Goal: Task Accomplishment & Management: Manage account settings

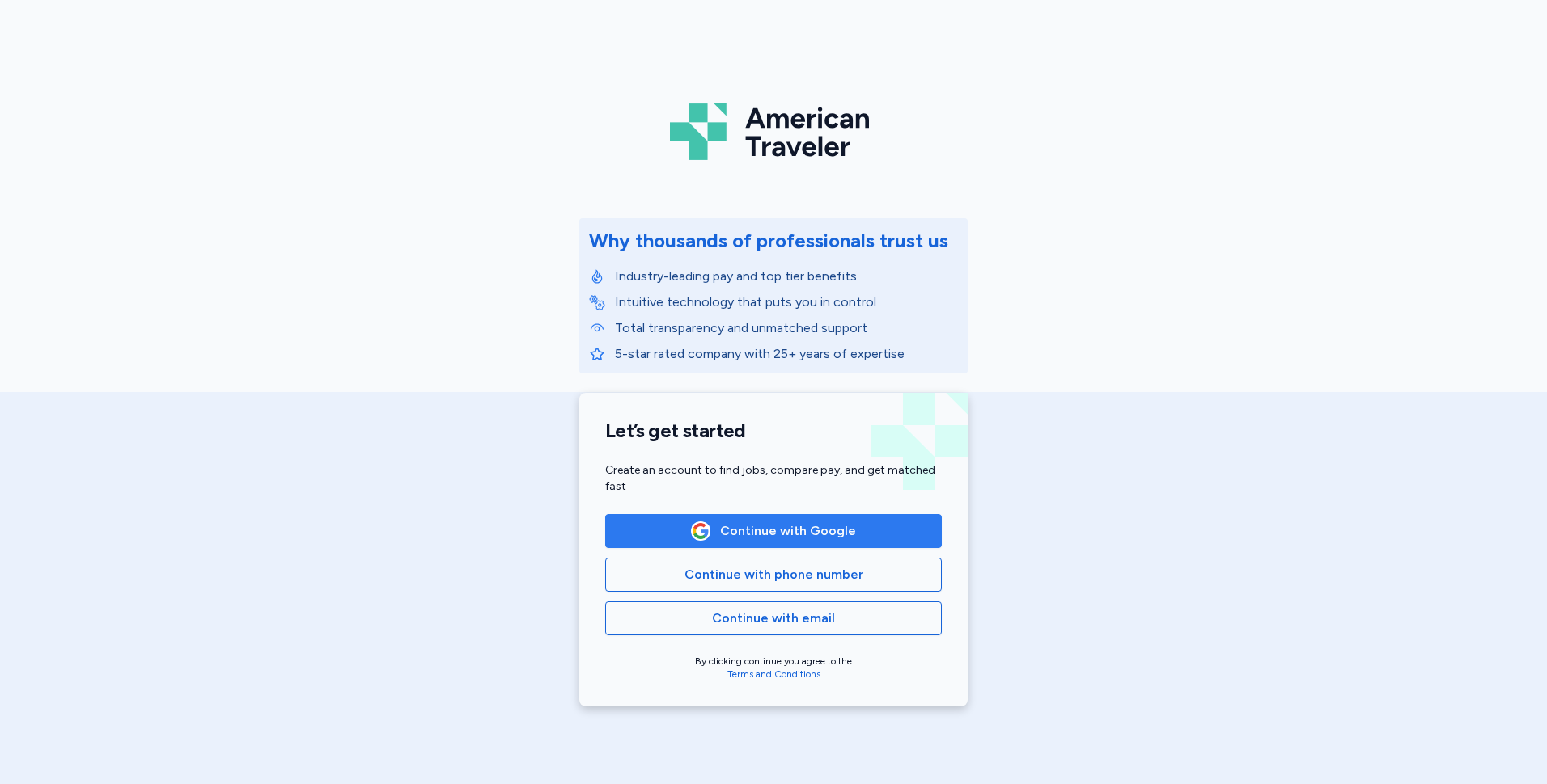
click at [771, 526] on span "Continue with Google" at bounding box center [787, 531] width 136 height 19
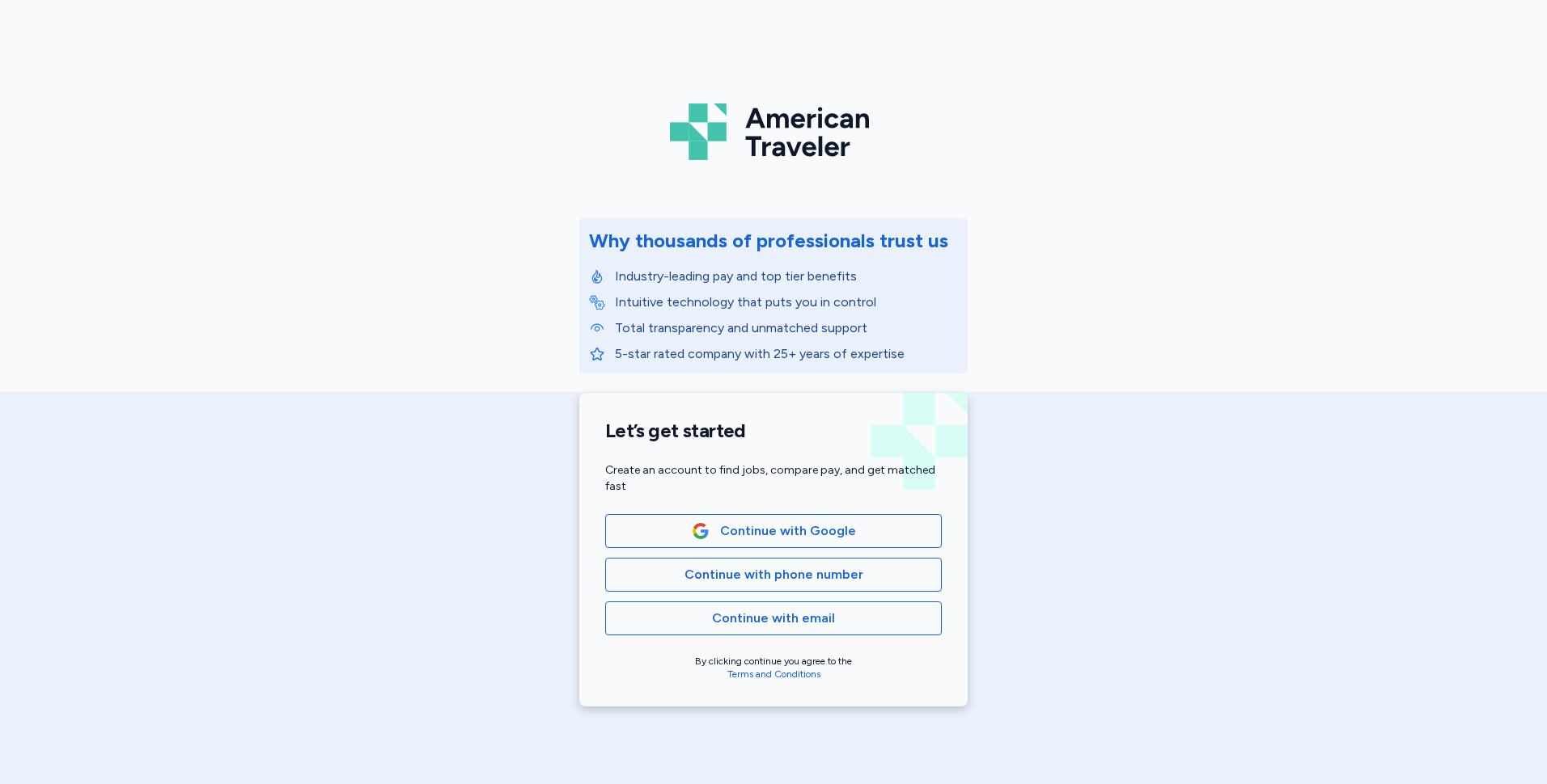
click at [976, 147] on div "American Traveler Why thousands of professionals trust us Industry-leading pay …" at bounding box center [774, 363] width 1547 height 727
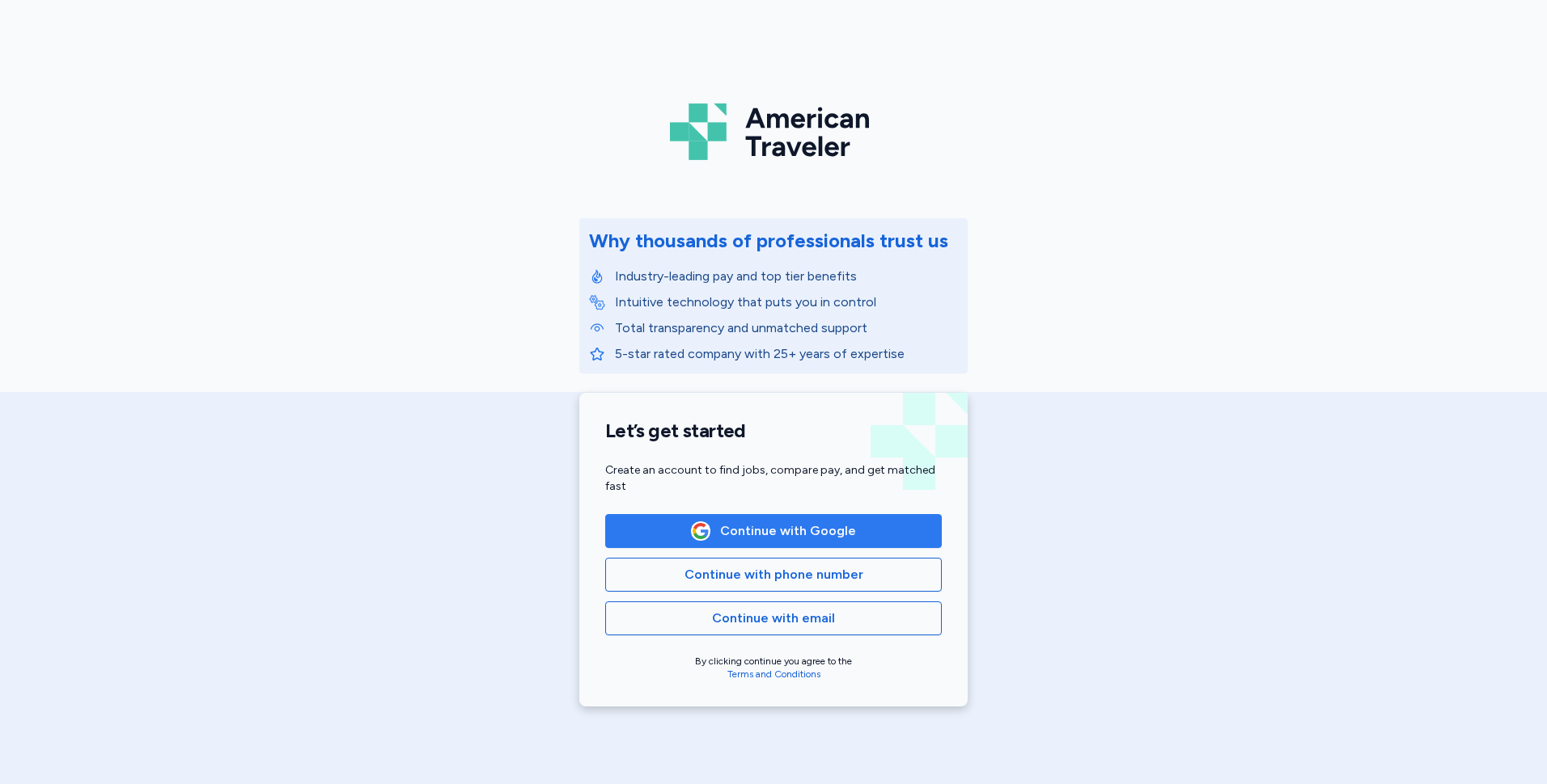
click at [786, 526] on span "Continue with Google" at bounding box center [787, 531] width 136 height 19
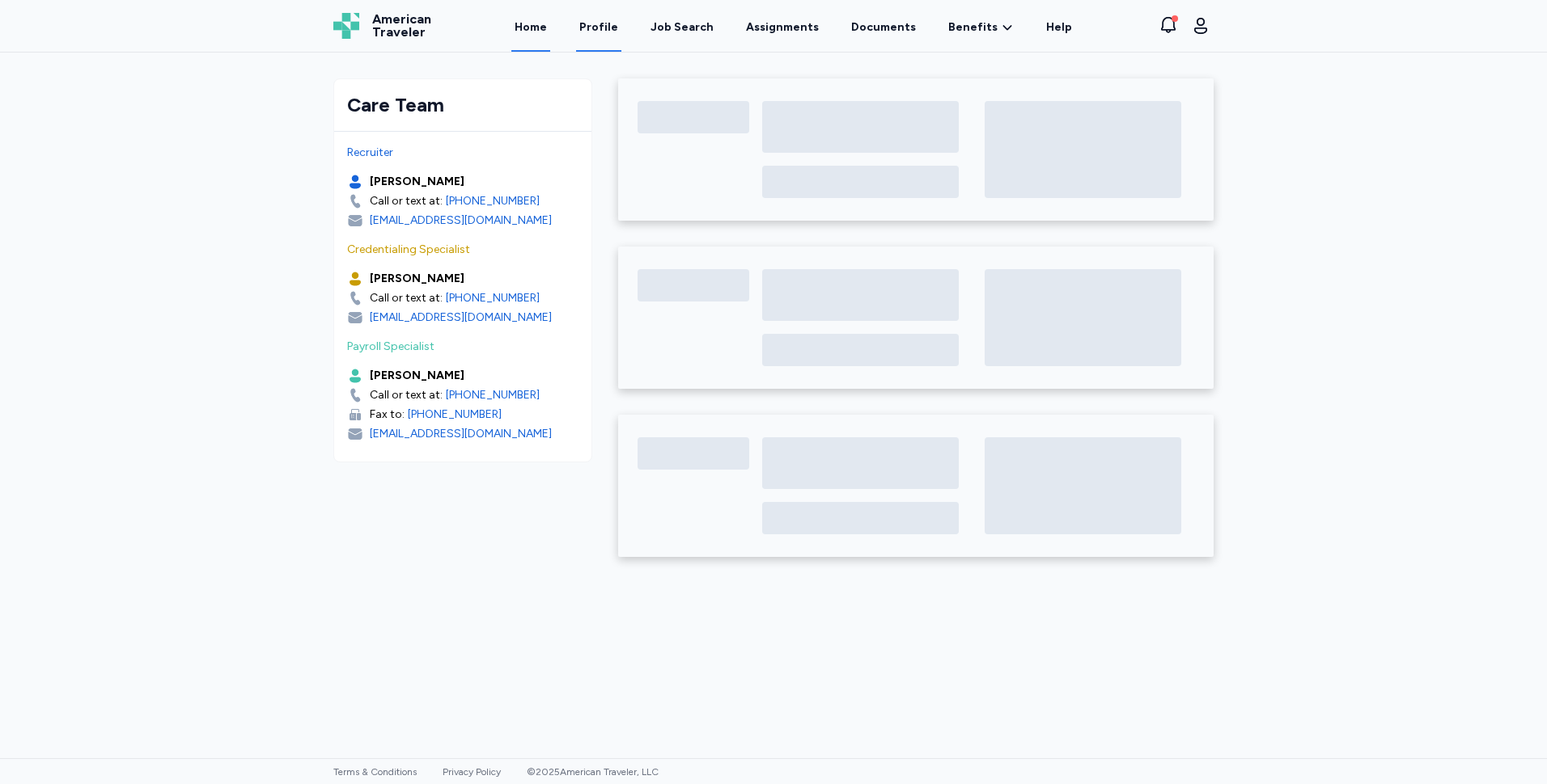
click at [615, 25] on link "Profile" at bounding box center [599, 26] width 46 height 50
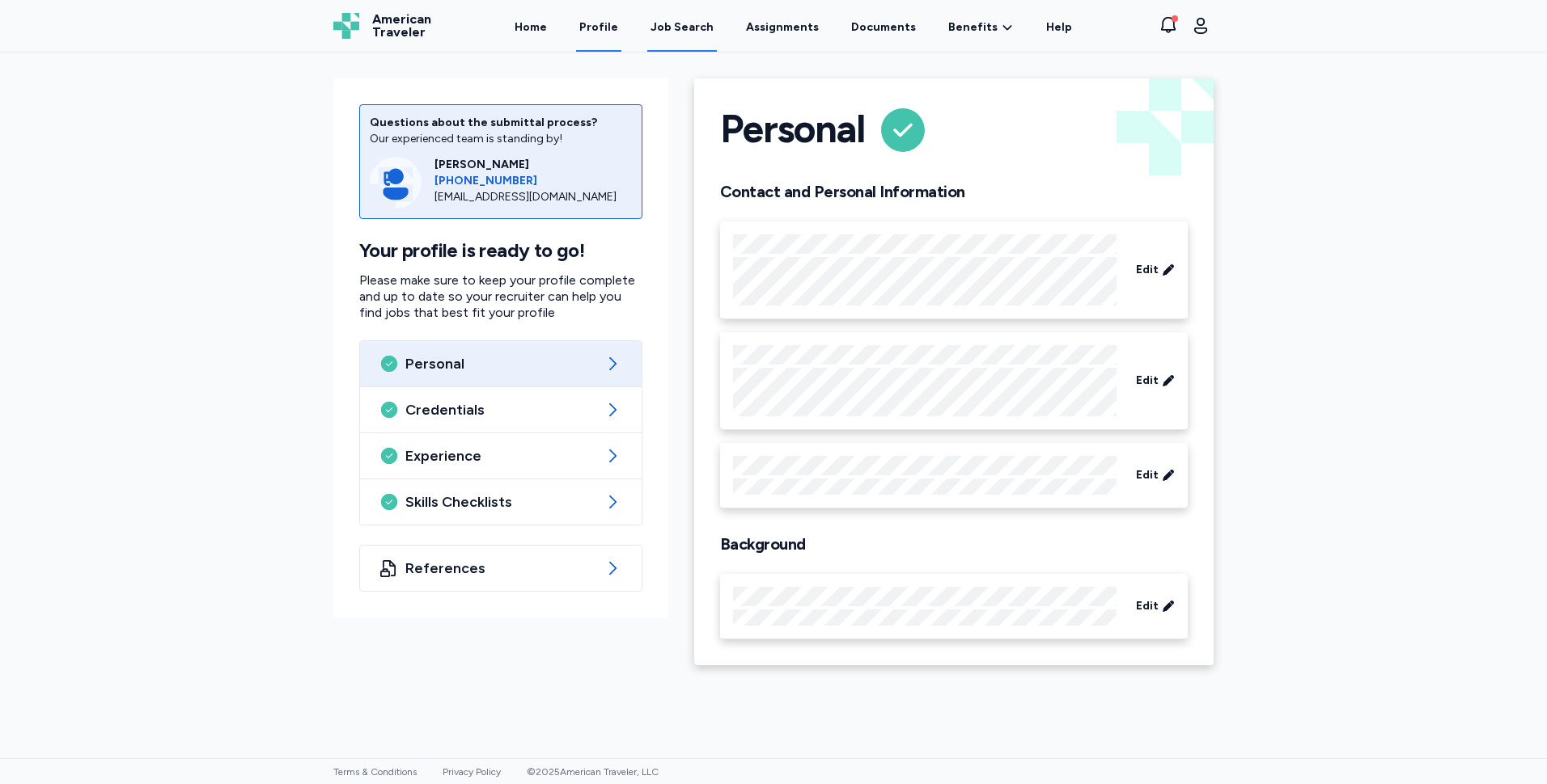
click at [707, 31] on div "Job Search" at bounding box center [681, 27] width 63 height 16
click at [563, 26] on div "Home Profile Job Search Assignments Documents Benefits Benefits Overview Referr…" at bounding box center [793, 26] width 685 height 52
click at [529, 24] on link "Home" at bounding box center [531, 26] width 39 height 50
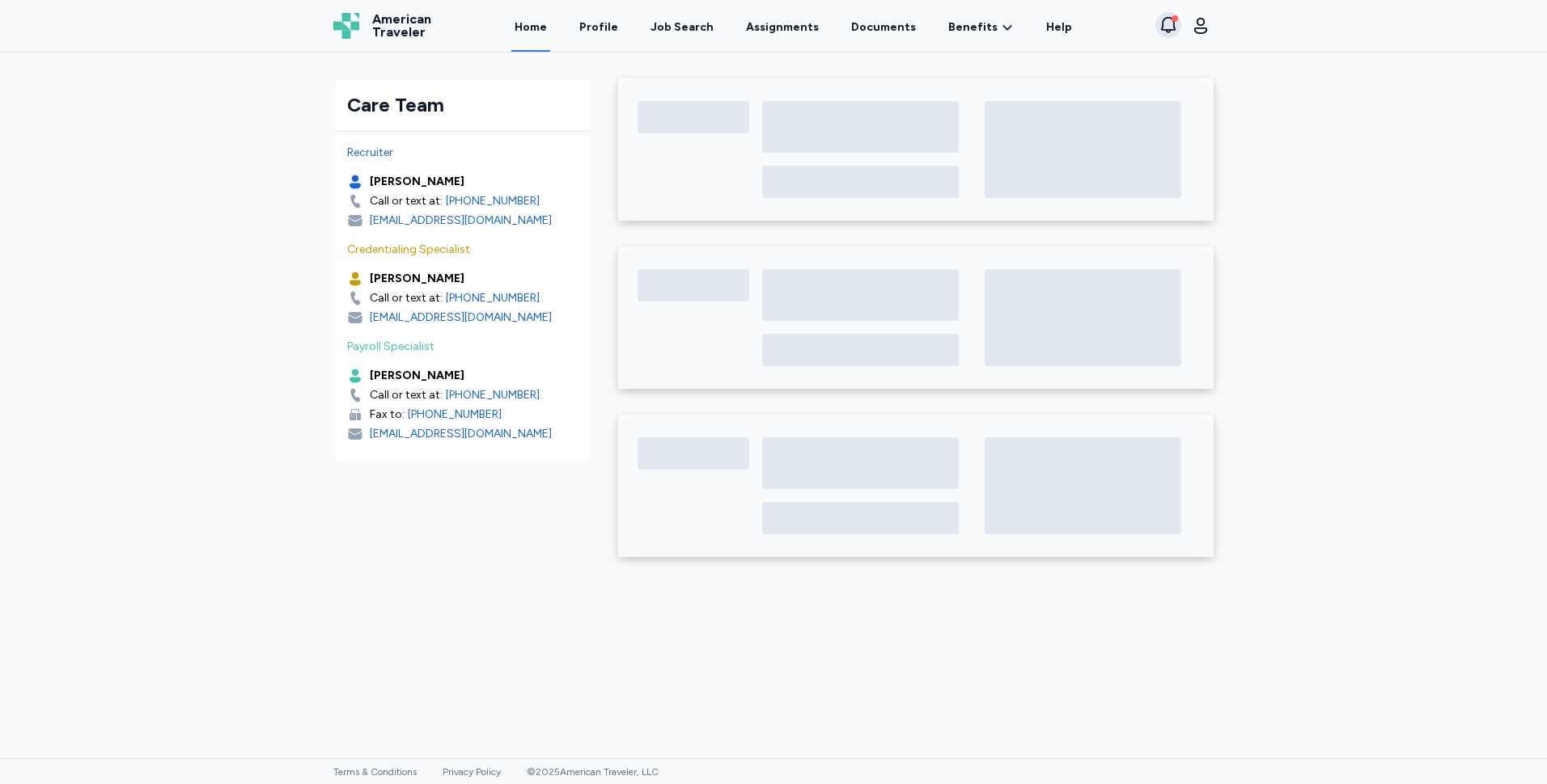
click at [1174, 29] on icon "button" at bounding box center [1168, 25] width 15 height 16
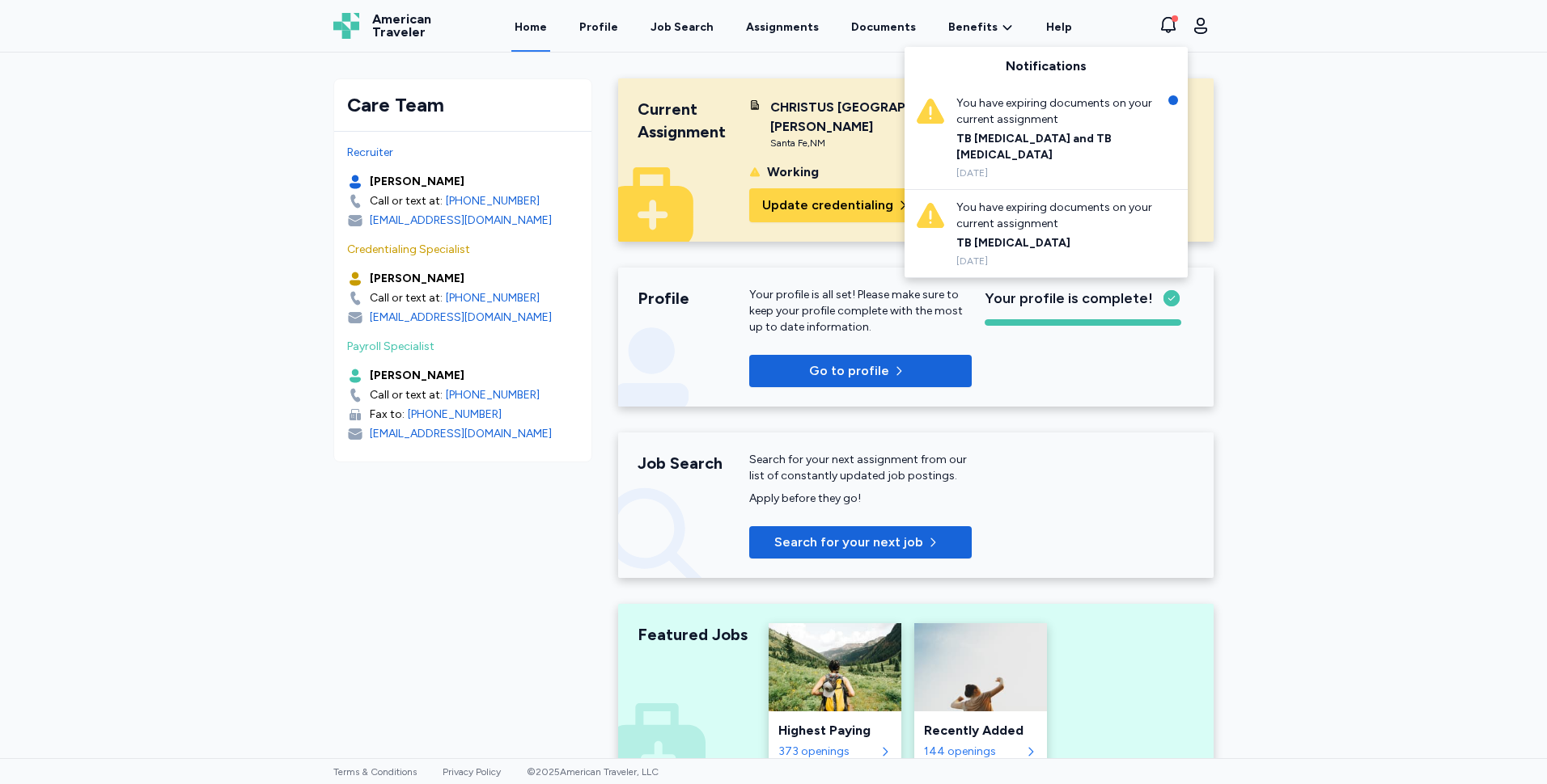
click at [1438, 251] on div "Care Team Recruiter [PERSON_NAME] Call or text at: [PHONE_NUMBER] [EMAIL_ADDRES…" at bounding box center [774, 406] width 1547 height 706
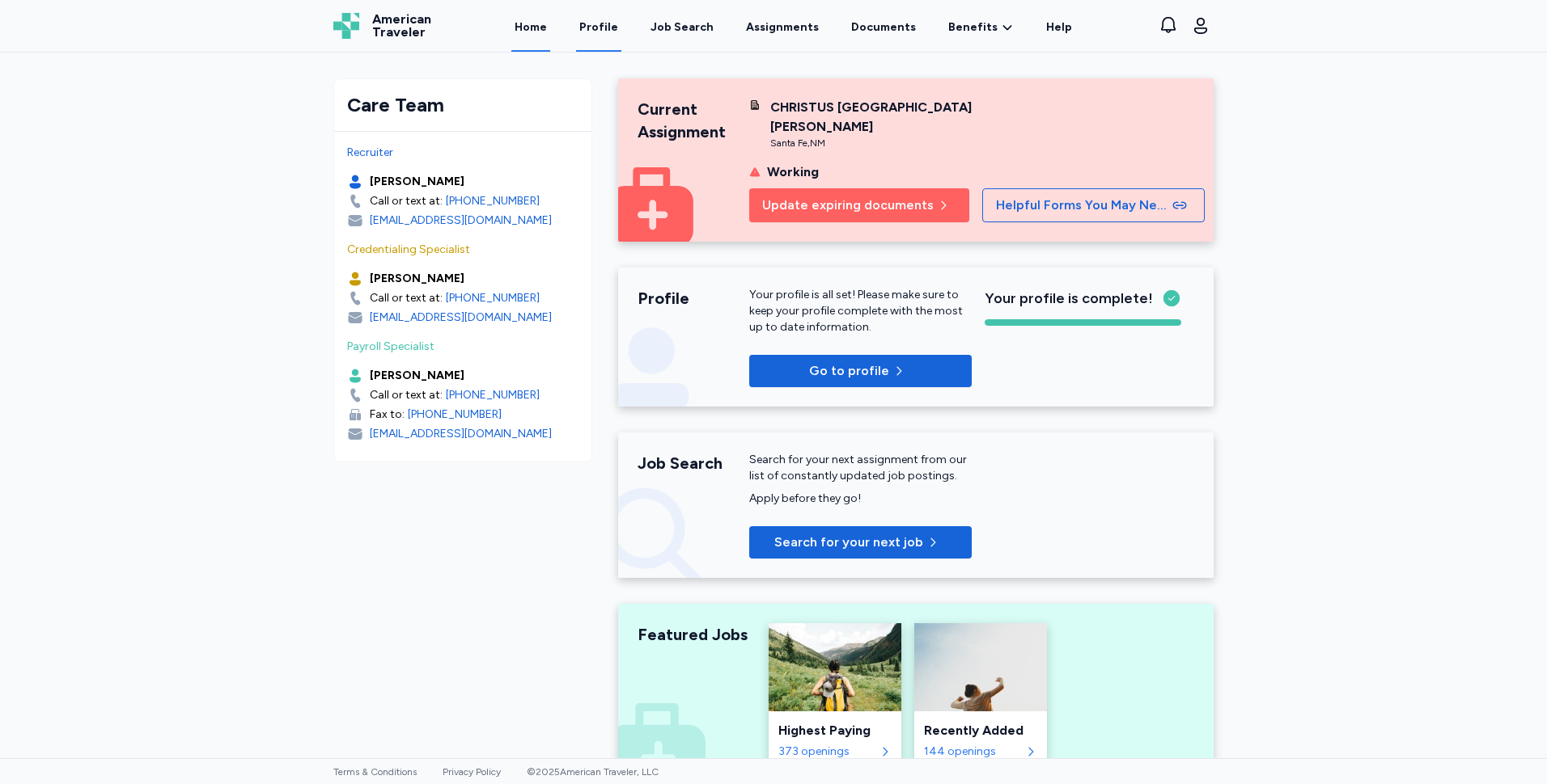
click at [619, 13] on link "Profile" at bounding box center [599, 26] width 46 height 50
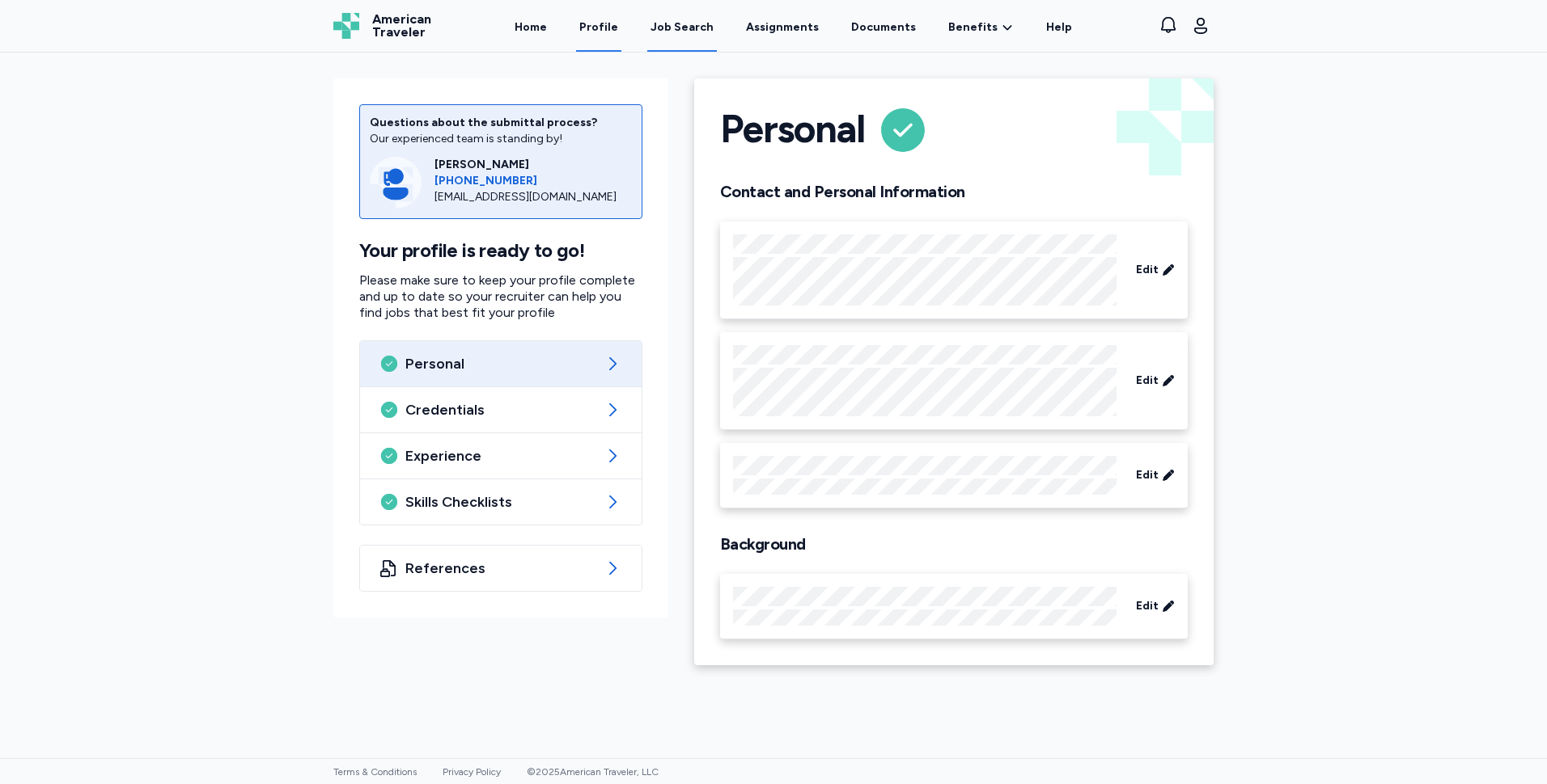
click at [712, 31] on div "Job Search" at bounding box center [681, 27] width 63 height 16
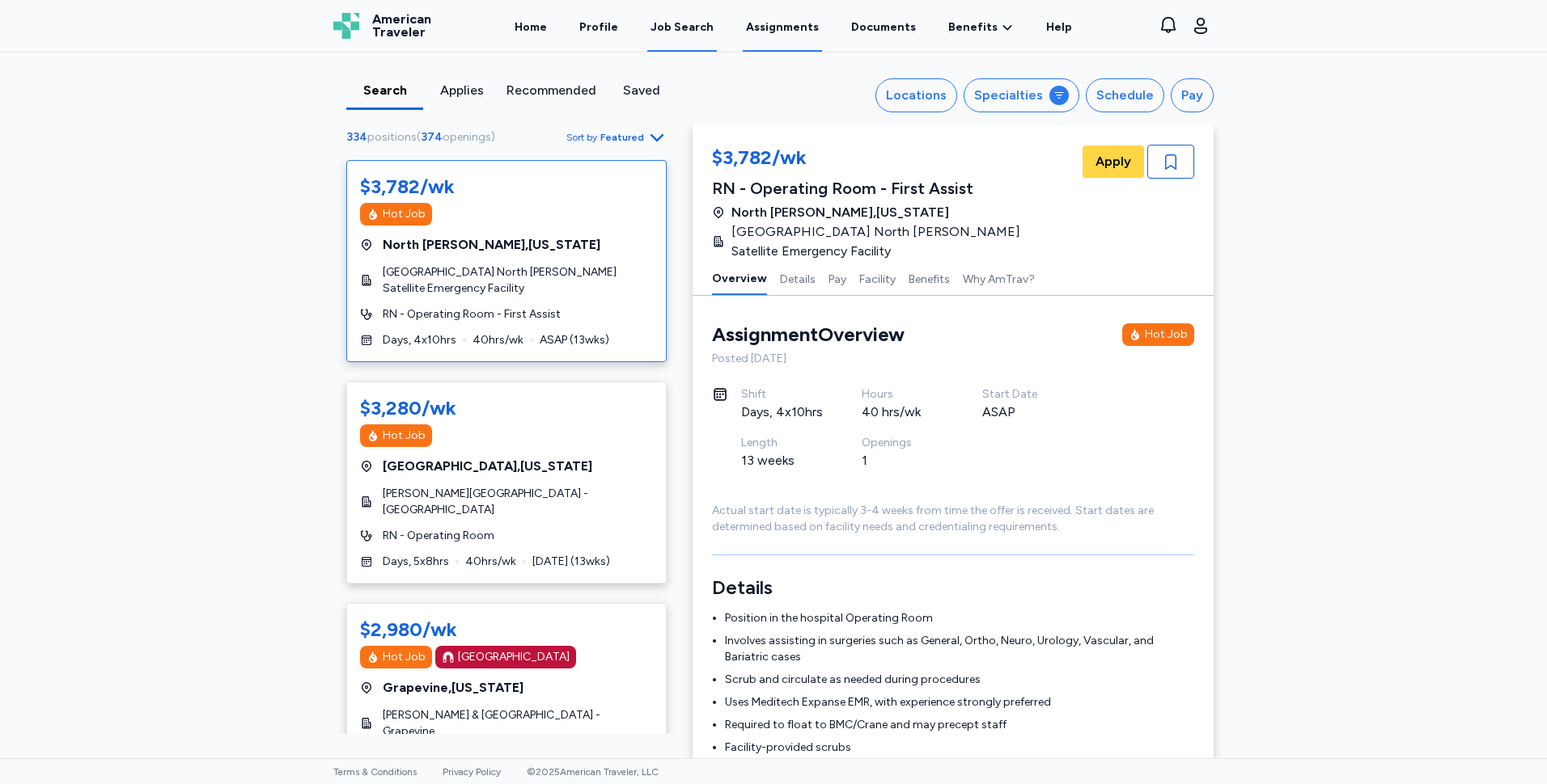
click at [794, 36] on link "Assignments" at bounding box center [782, 26] width 79 height 50
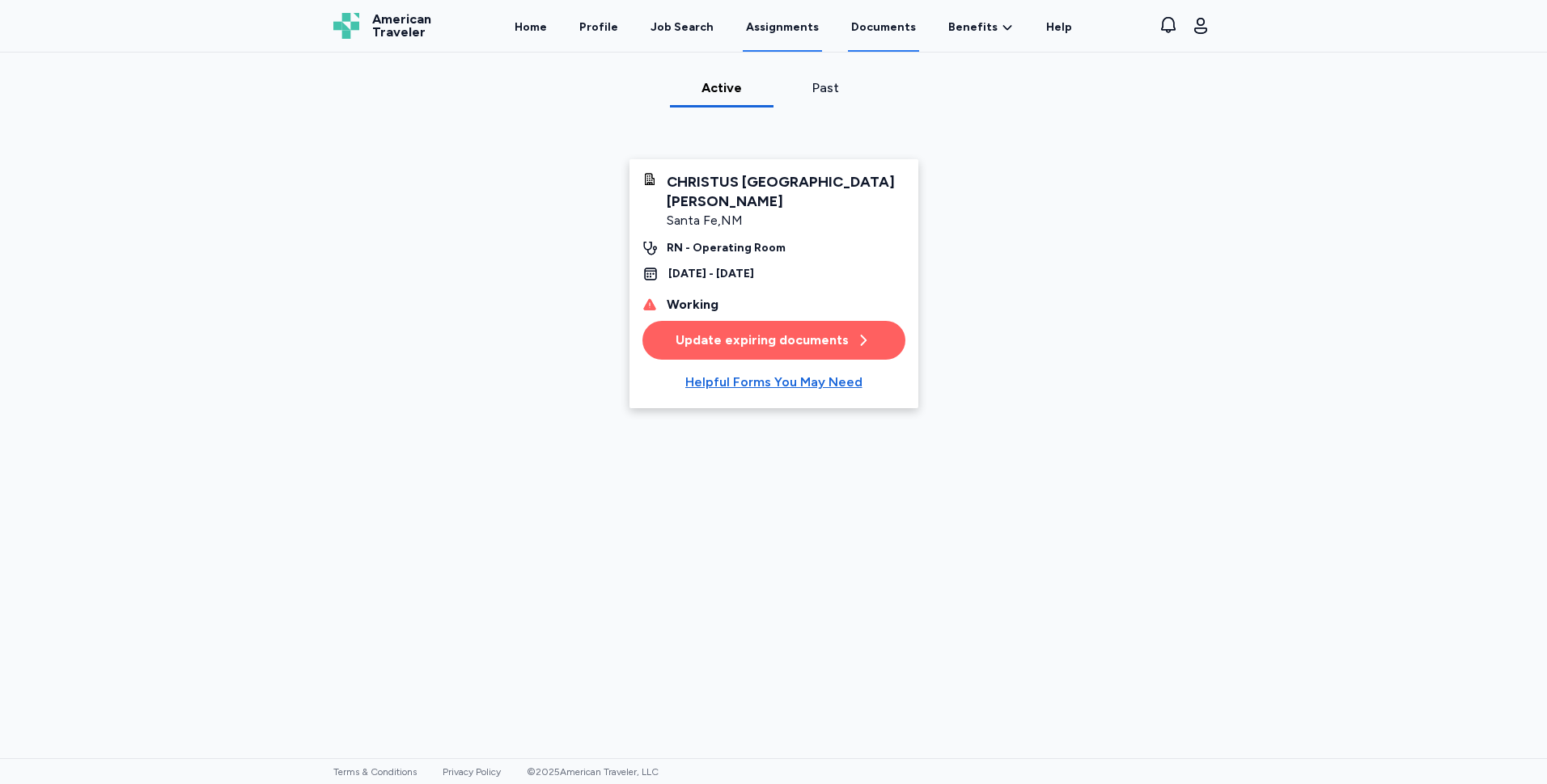
click at [867, 35] on link "Documents" at bounding box center [884, 26] width 71 height 50
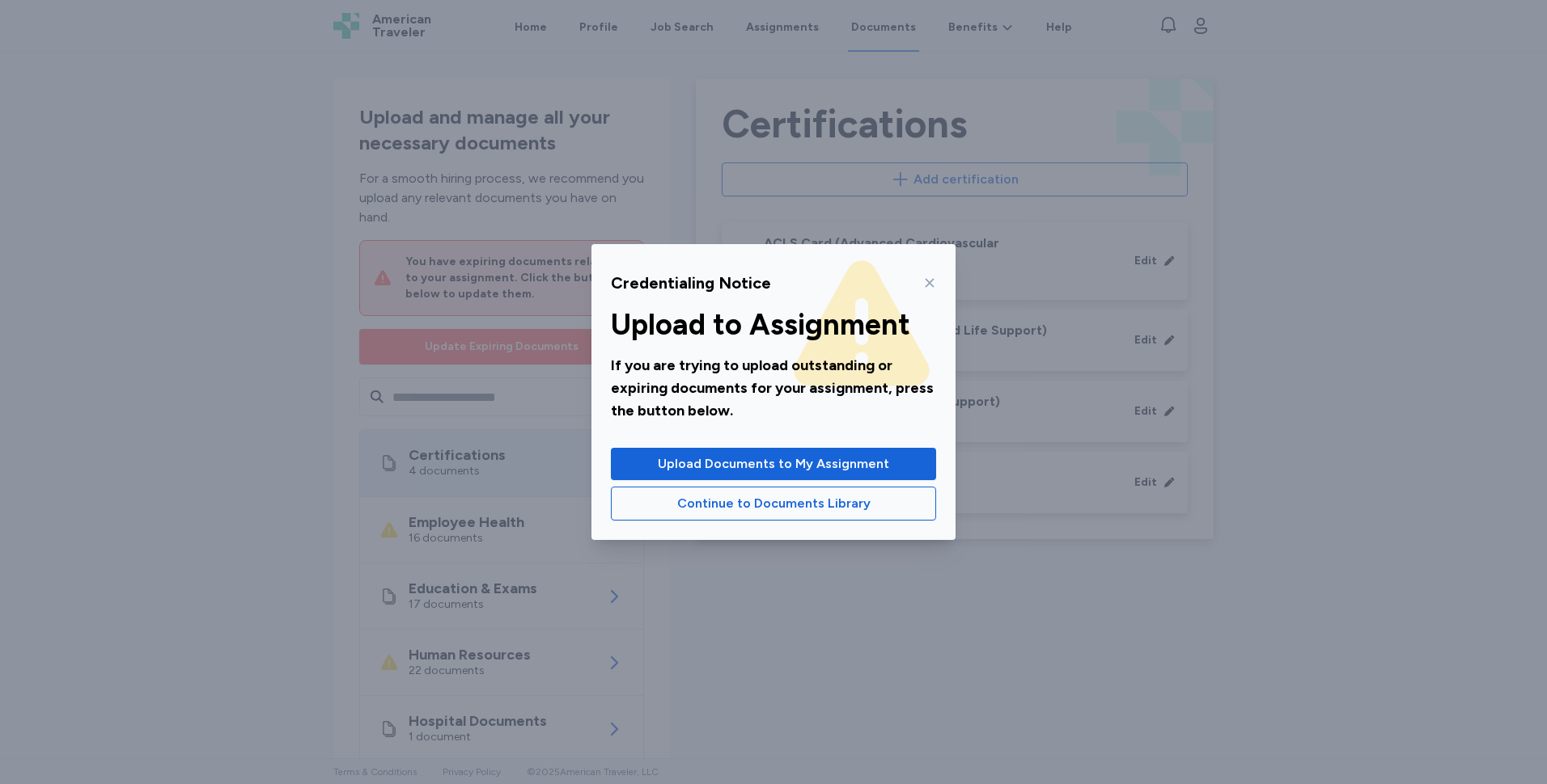
click at [934, 285] on icon at bounding box center [929, 283] width 13 height 13
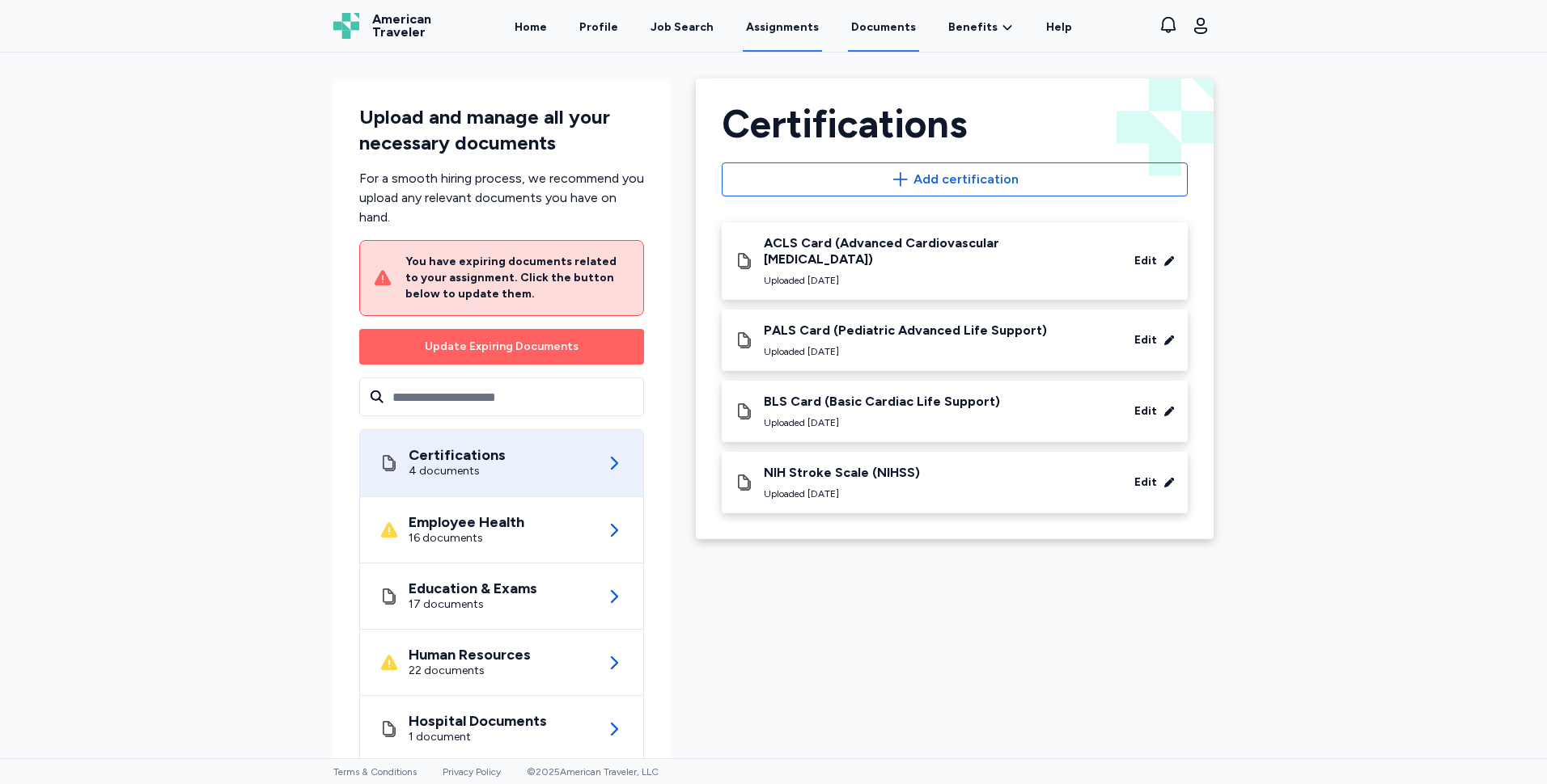
click at [813, 24] on link "Assignments" at bounding box center [782, 26] width 79 height 50
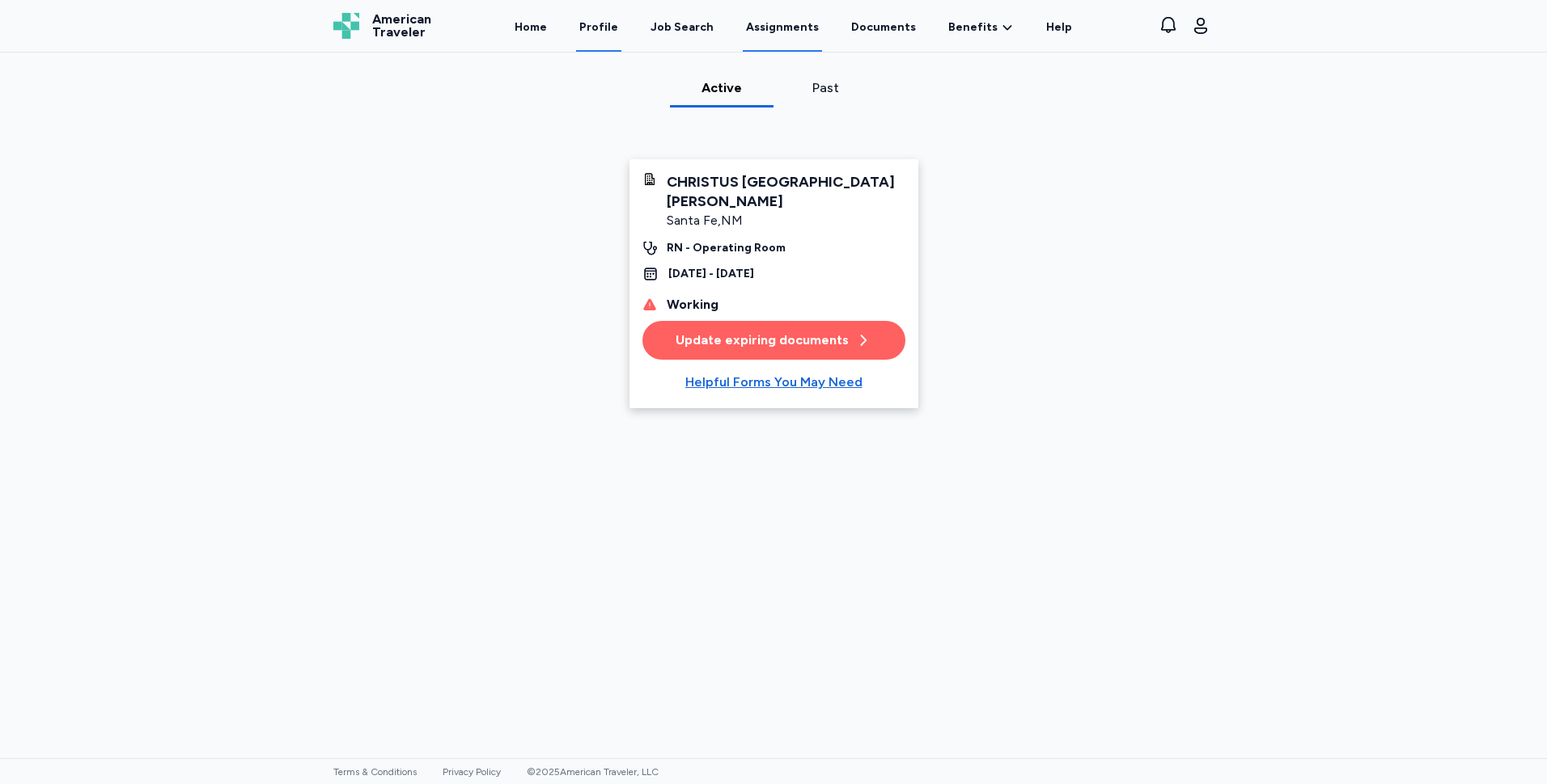
click at [615, 16] on link "Profile" at bounding box center [599, 26] width 46 height 50
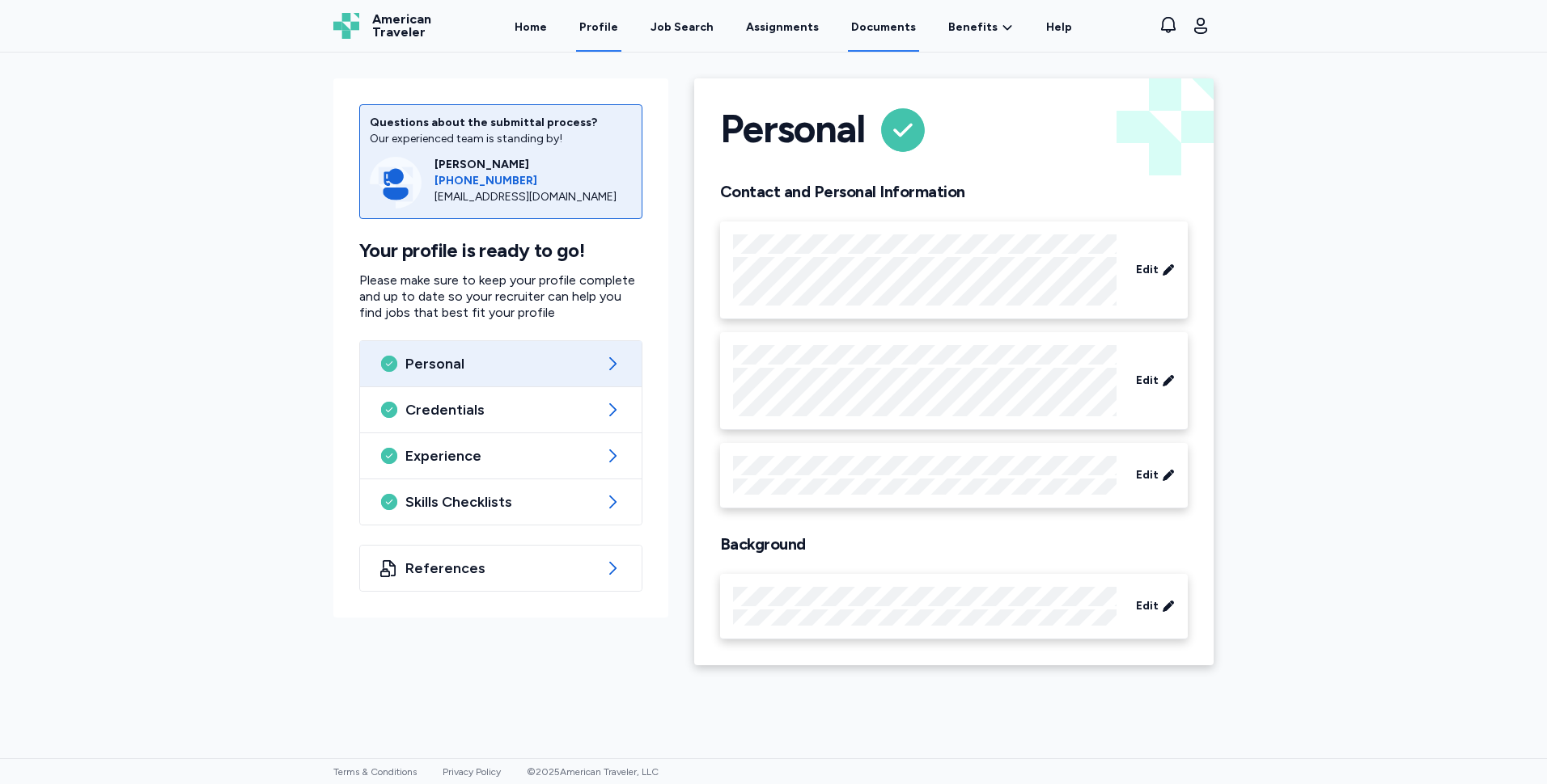
click at [877, 35] on link "Documents" at bounding box center [884, 26] width 71 height 50
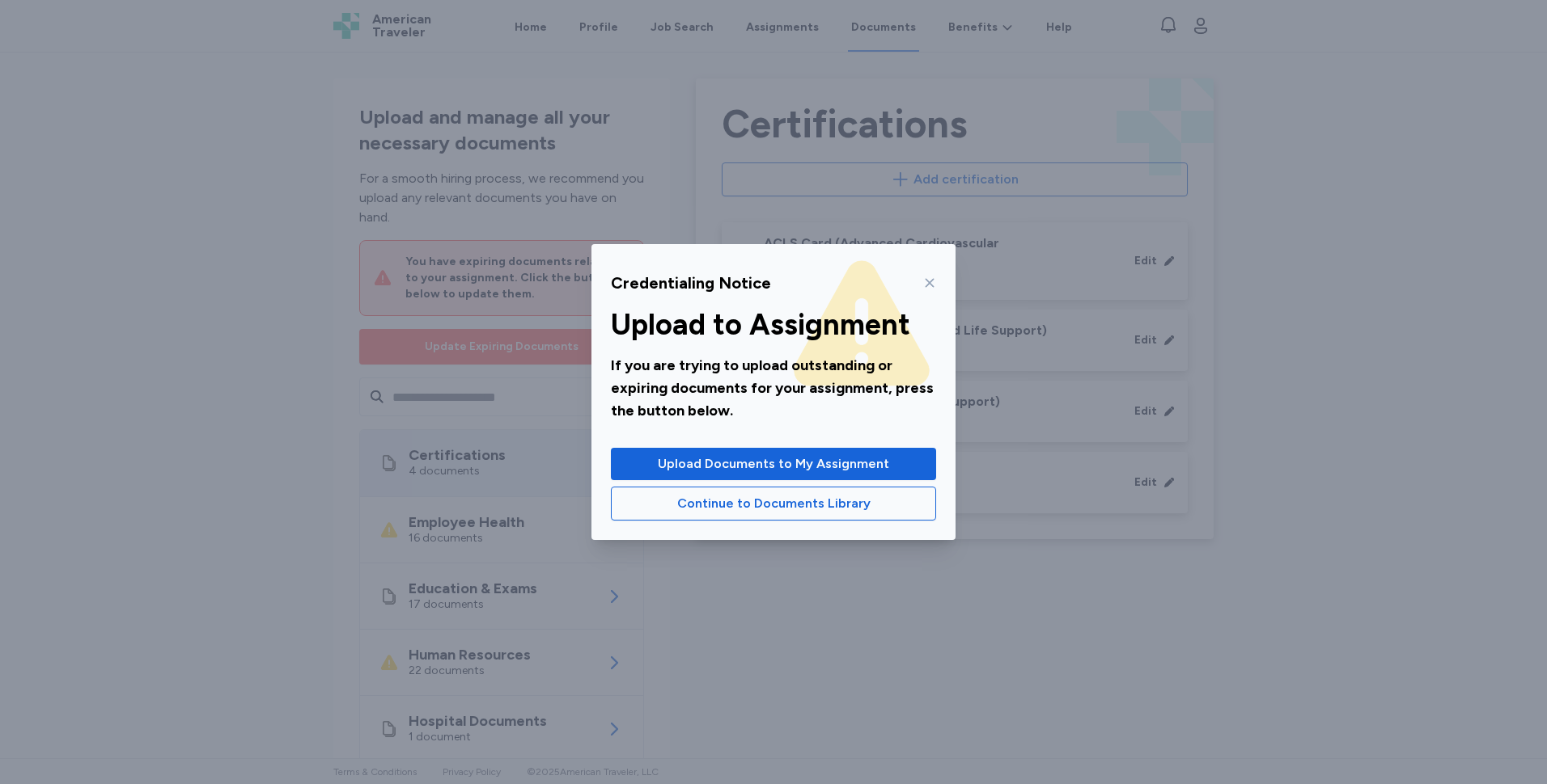
click at [932, 280] on icon at bounding box center [929, 283] width 13 height 13
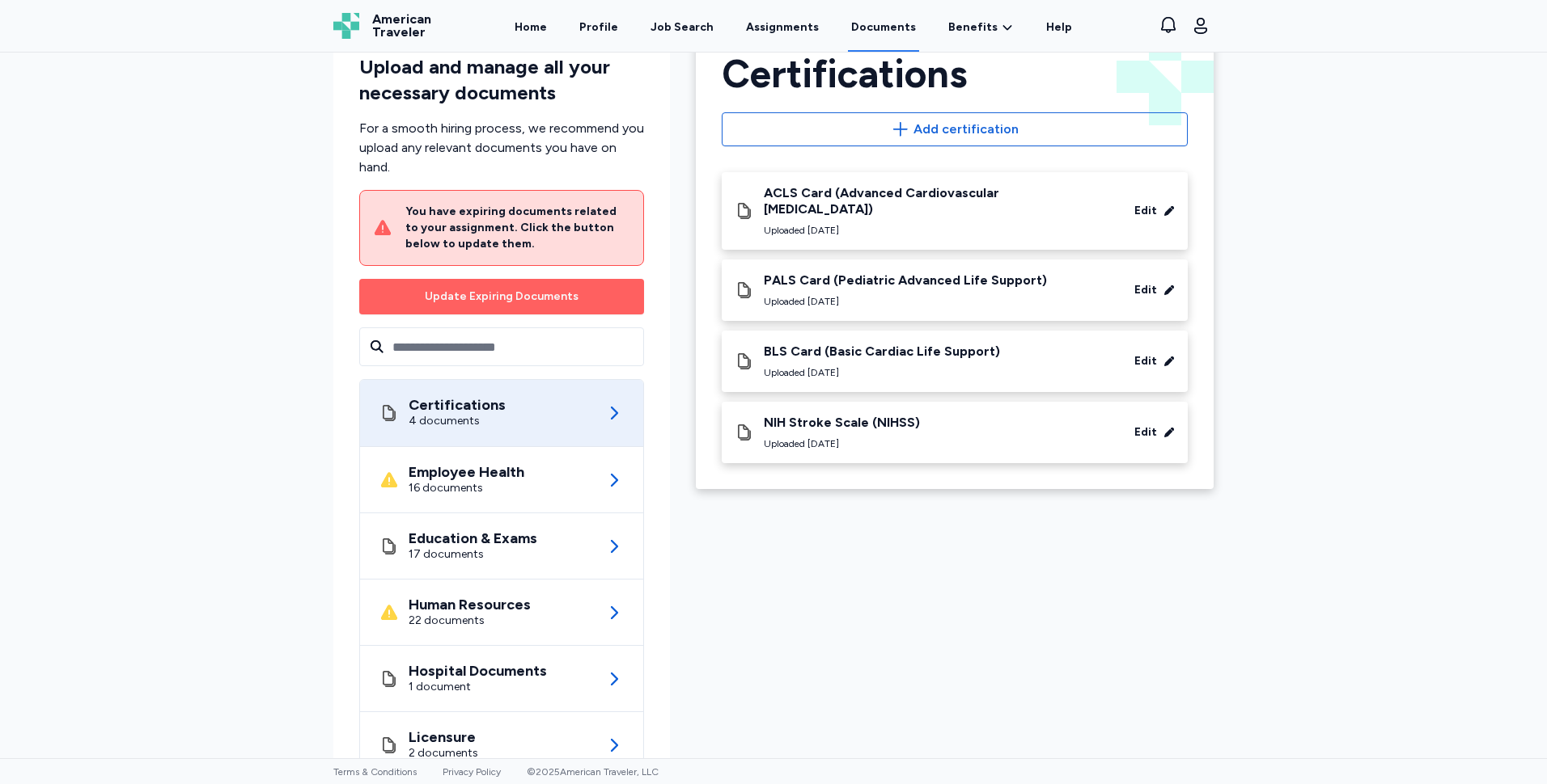
scroll to position [109, 0]
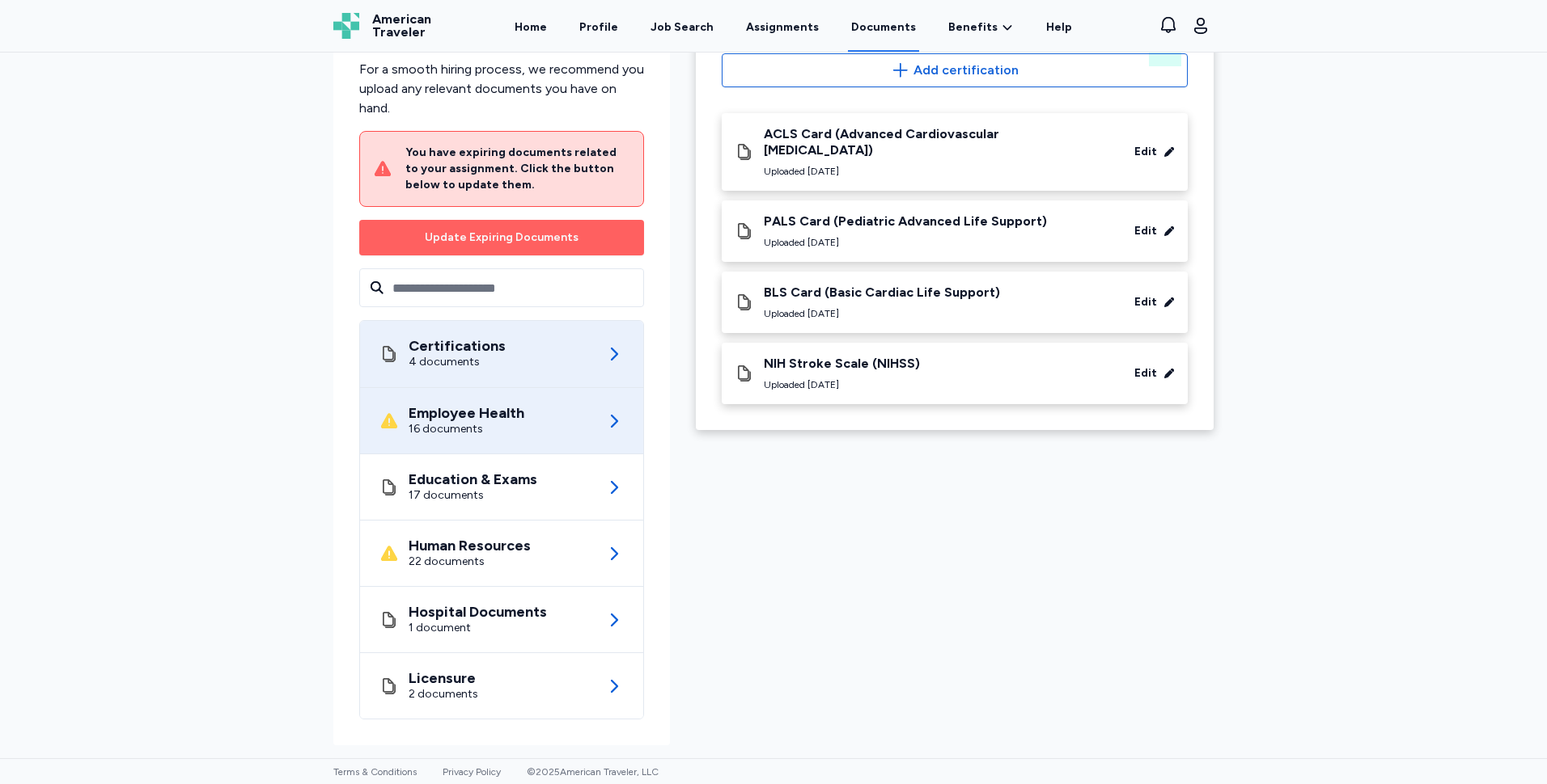
click at [516, 418] on div "Employee Health" at bounding box center [466, 413] width 116 height 16
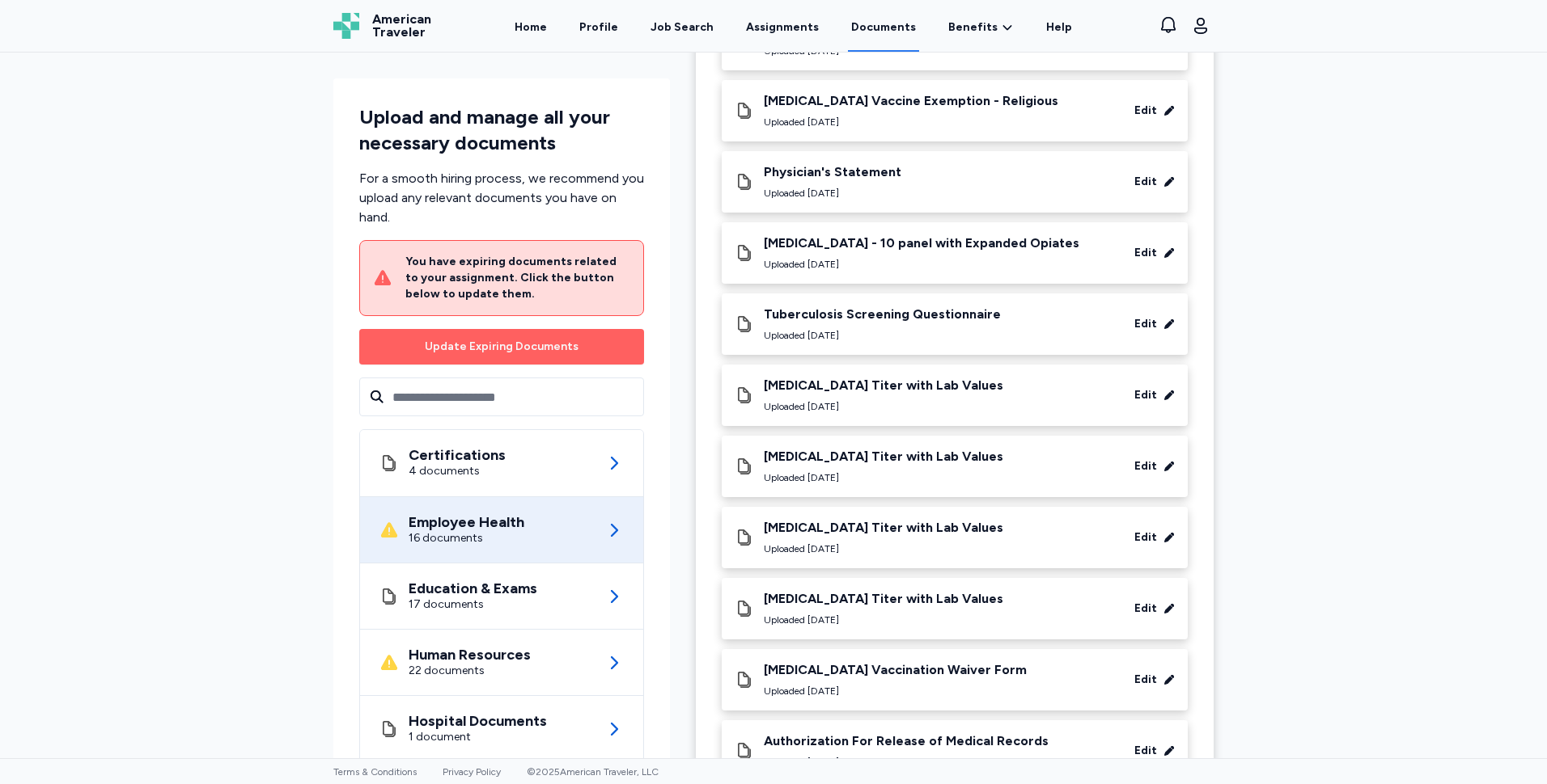
scroll to position [242, 0]
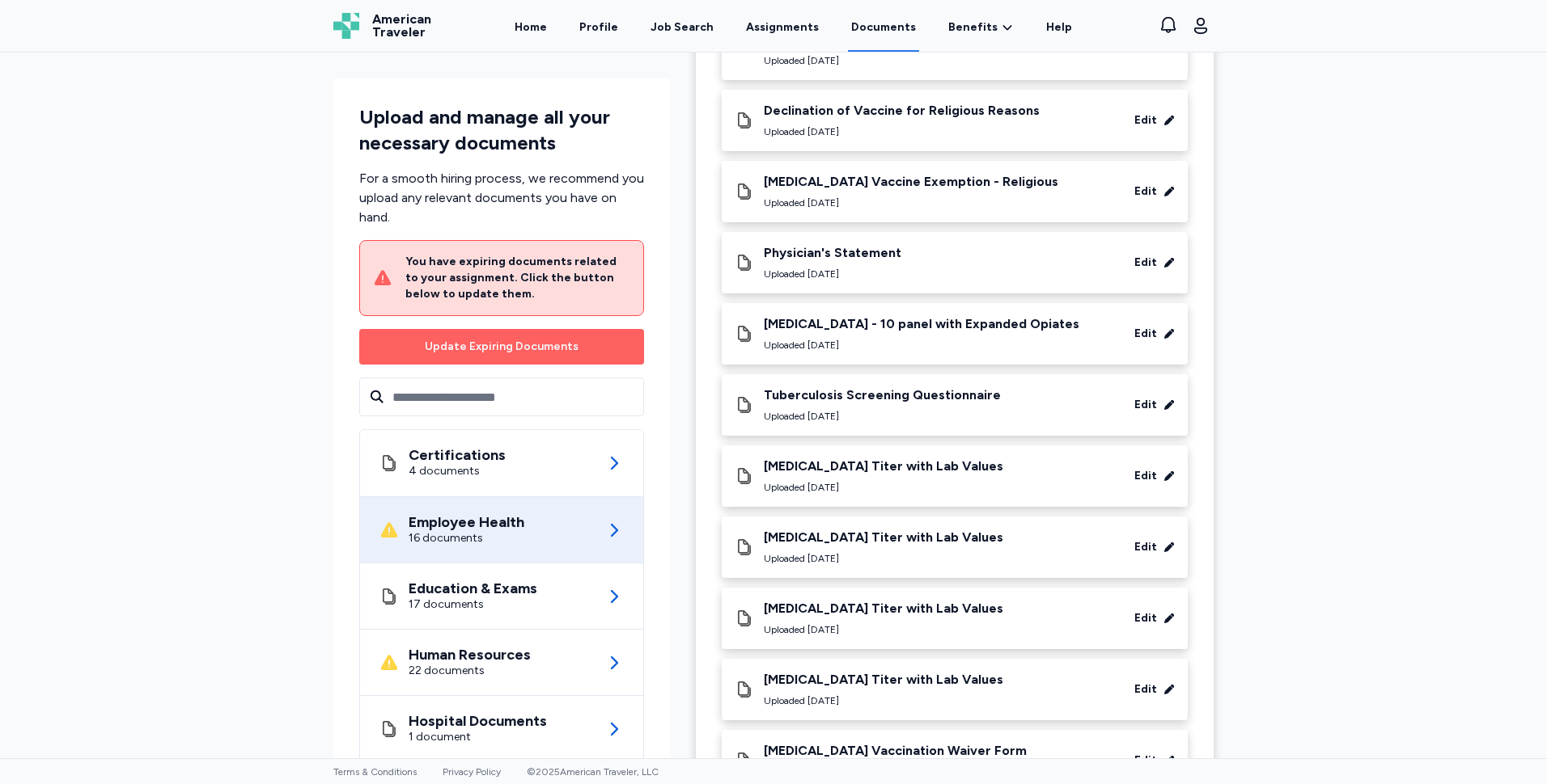
click at [1137, 192] on div "Edit" at bounding box center [1146, 191] width 23 height 16
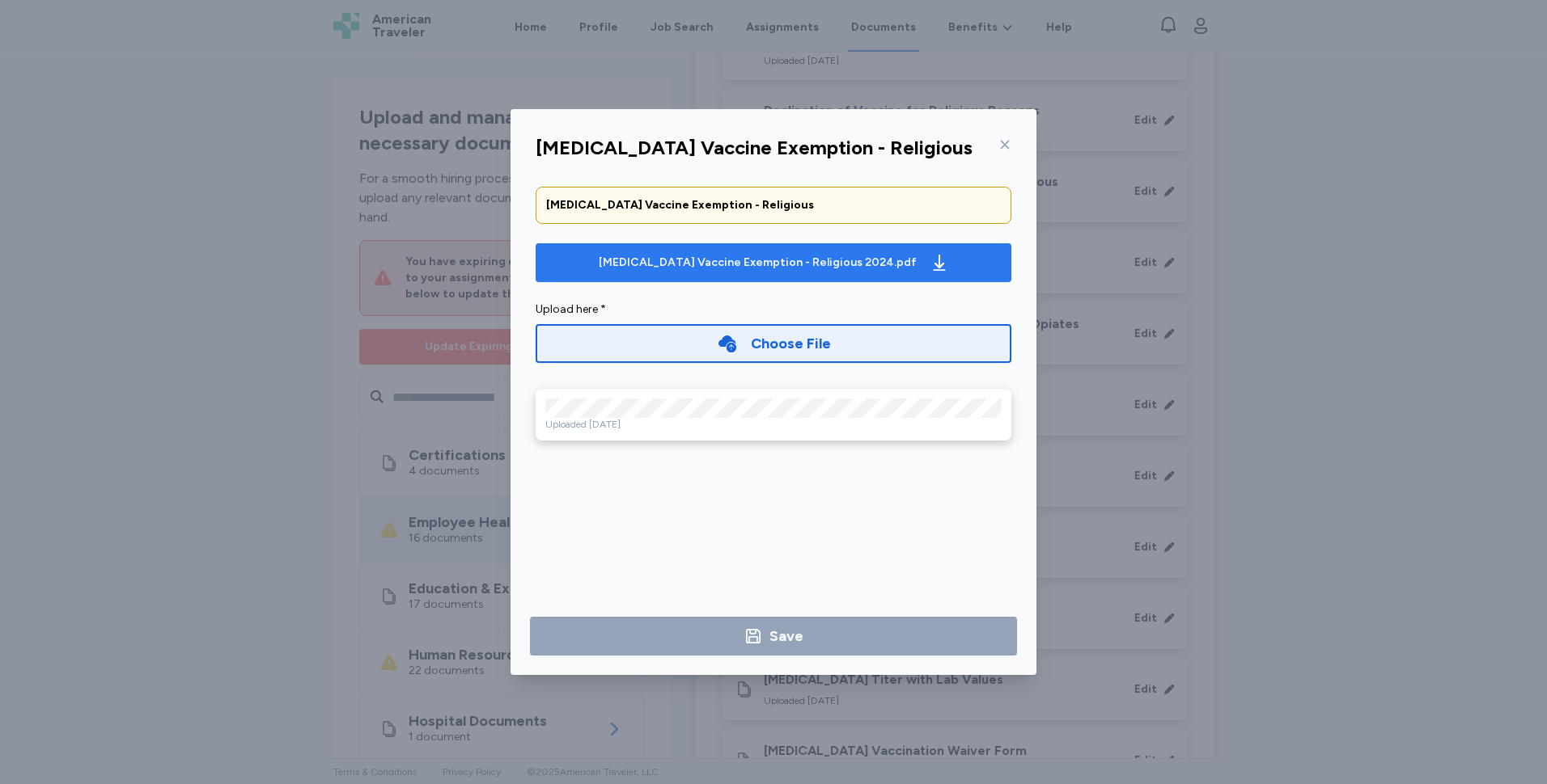
click at [839, 265] on div "[MEDICAL_DATA] Vaccine Exemption - Religious 2024.pdf" at bounding box center [757, 263] width 318 height 16
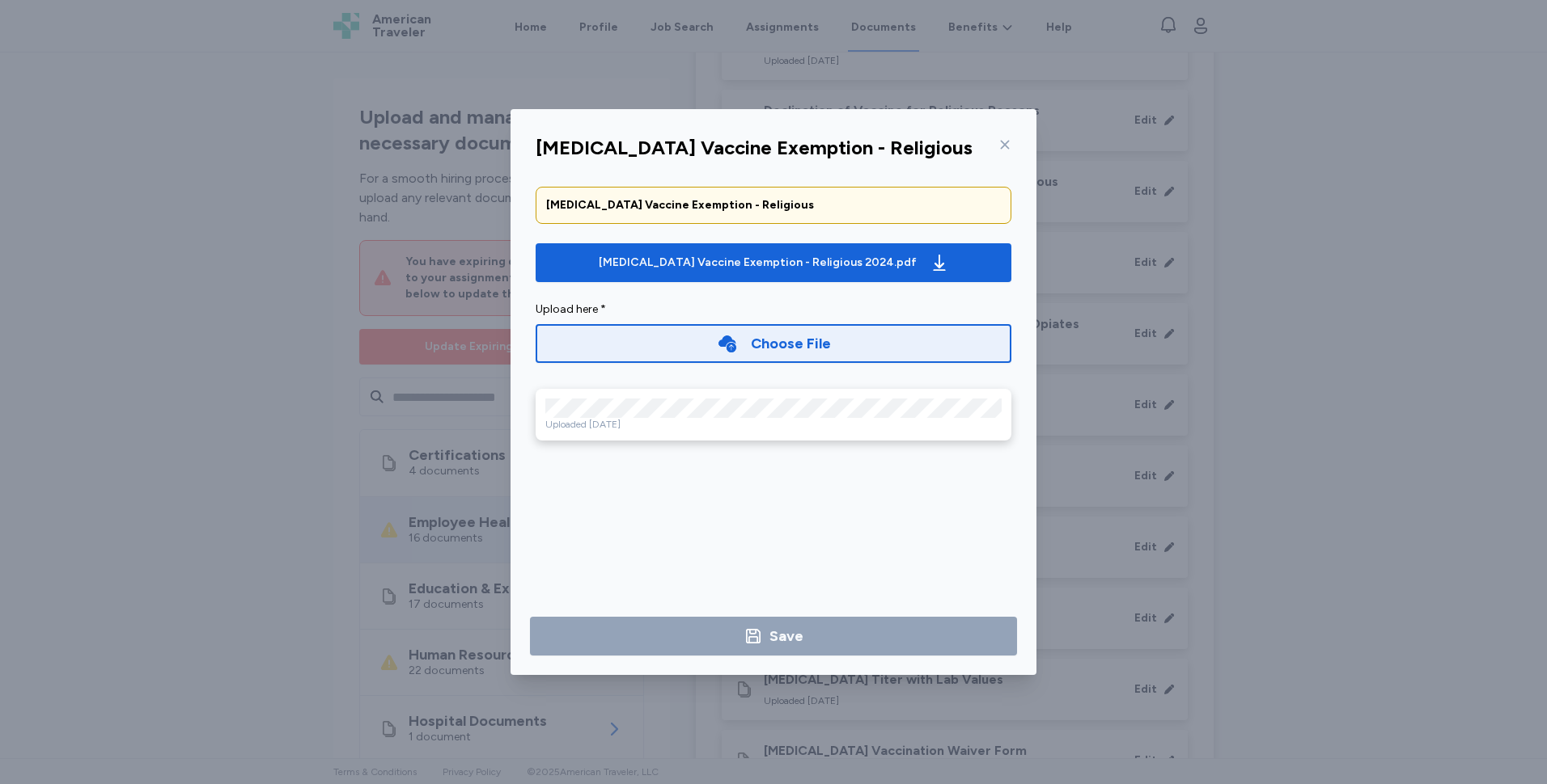
click at [1006, 151] on div at bounding box center [1002, 145] width 19 height 26
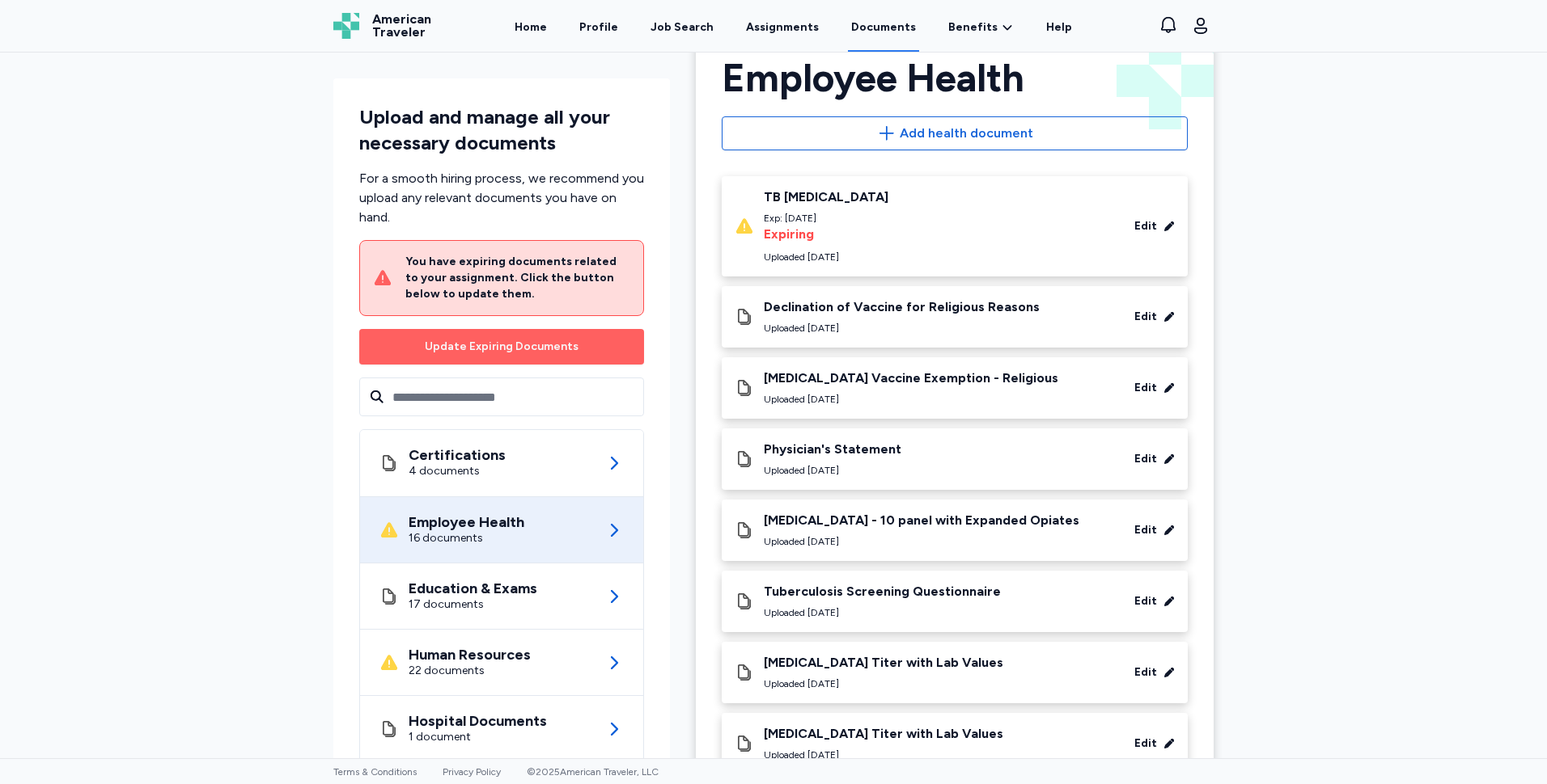
scroll to position [33, 0]
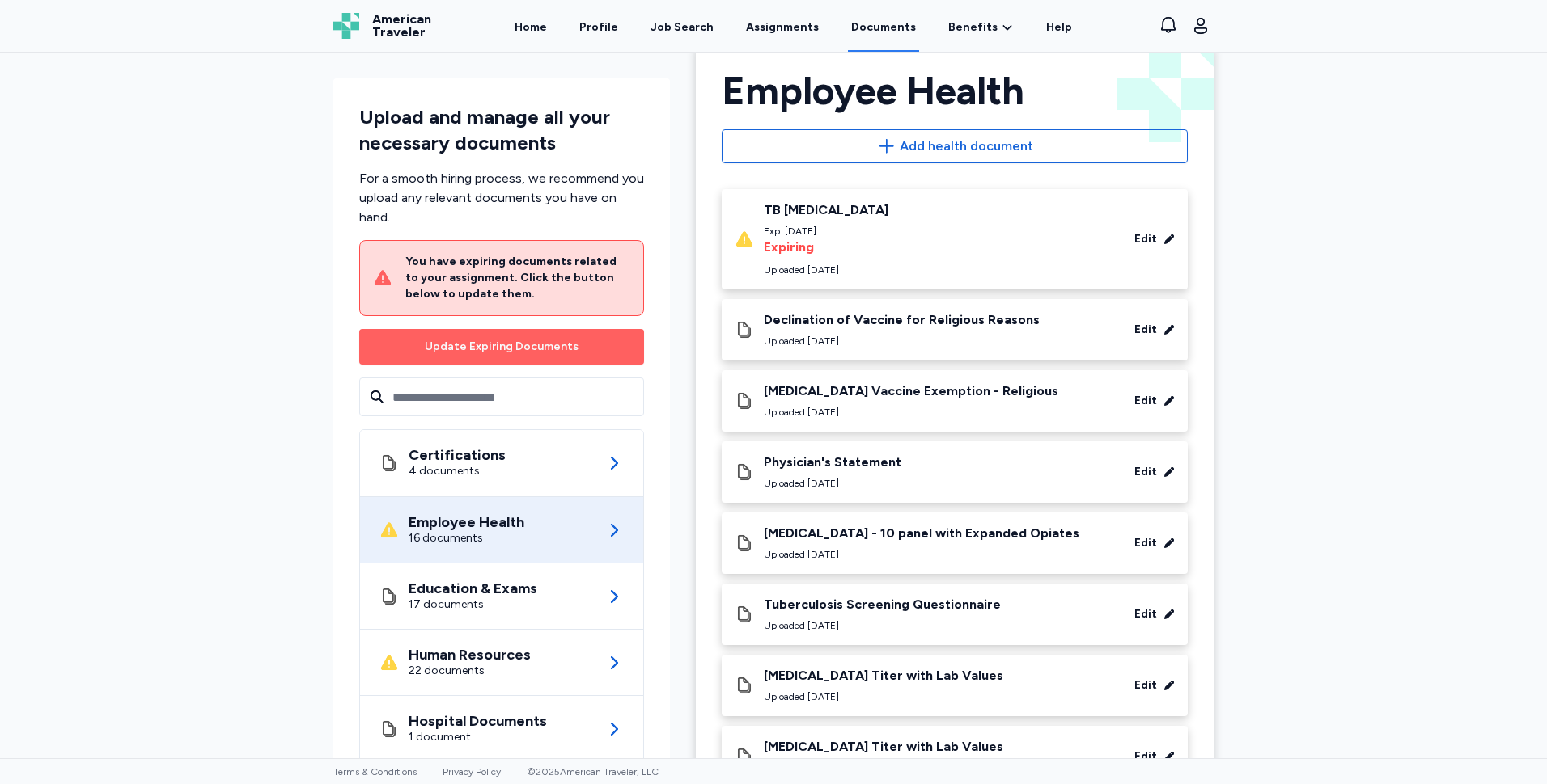
click at [997, 318] on div "Declination of Vaccine for Religious Reasons" at bounding box center [901, 320] width 275 height 16
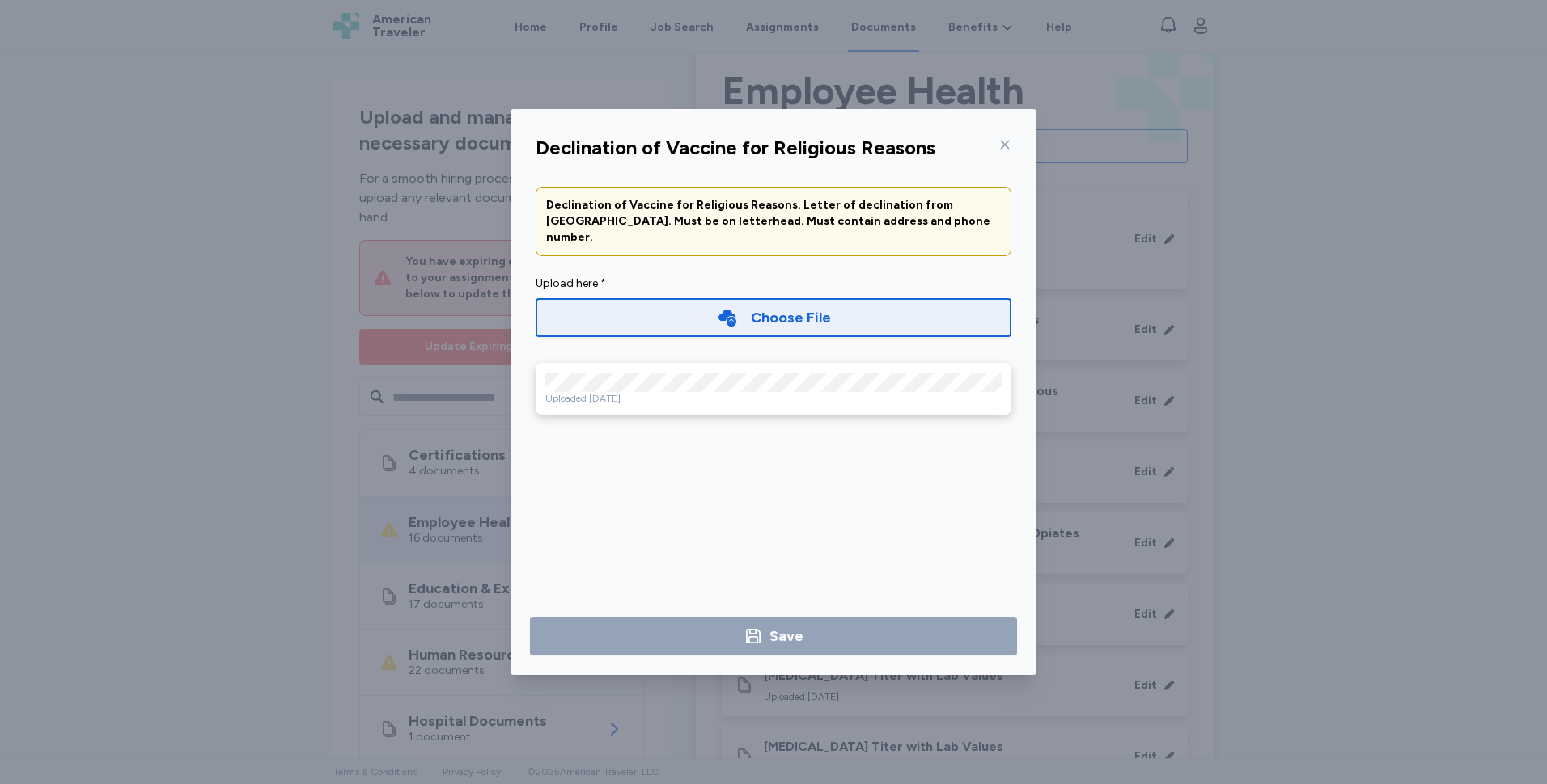
click at [1006, 149] on icon at bounding box center [1005, 145] width 13 height 13
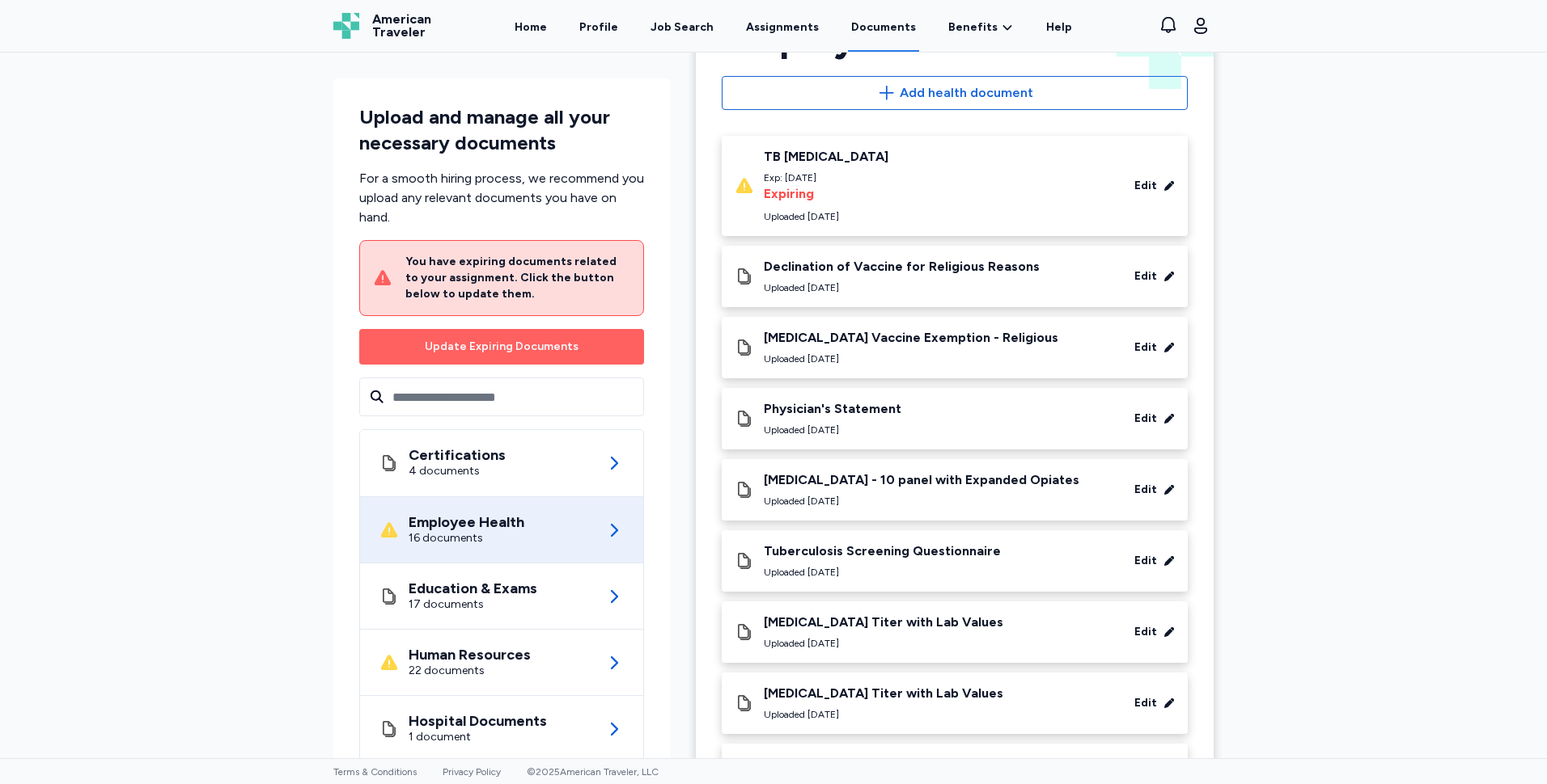
scroll to position [0, 0]
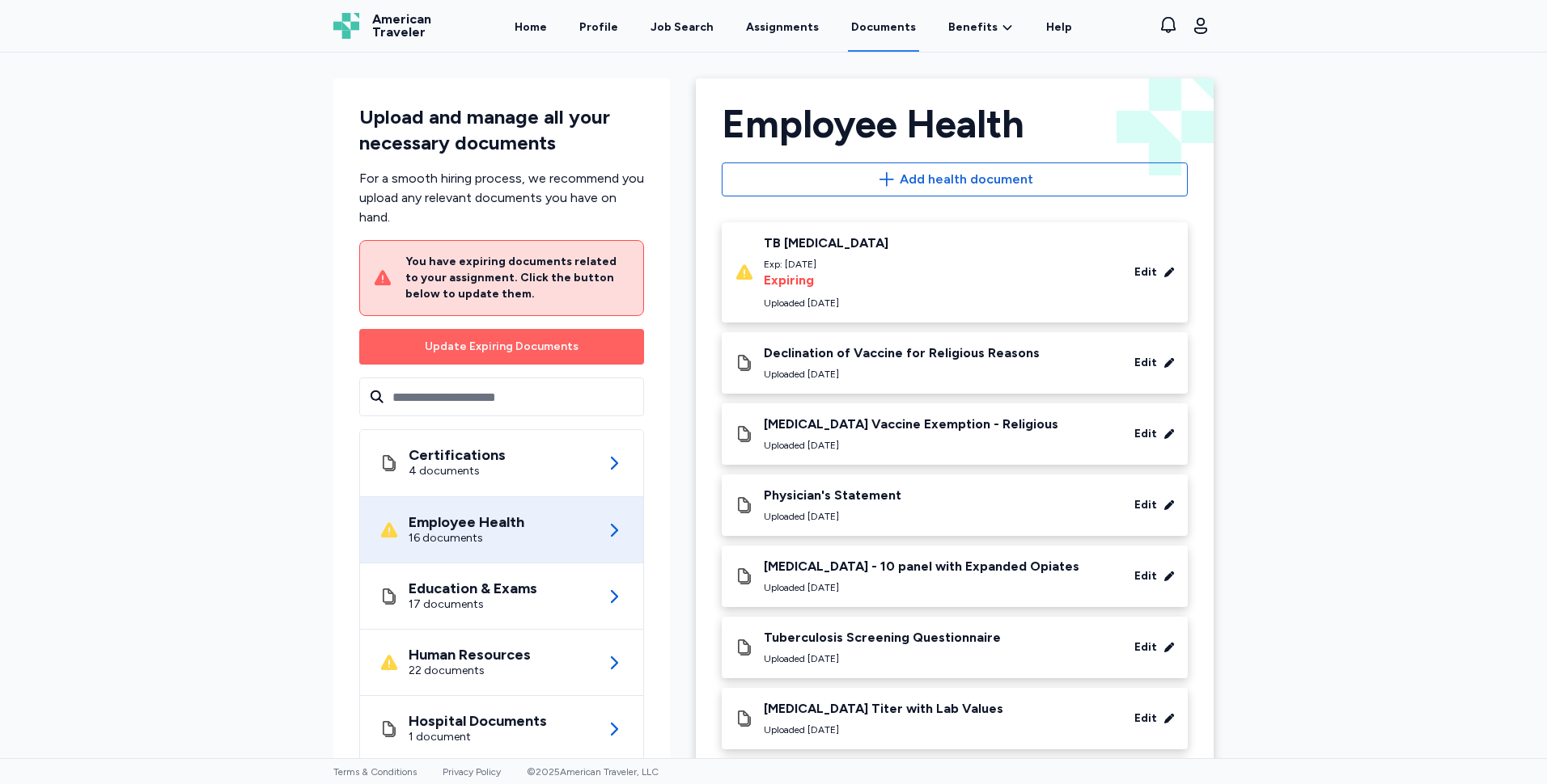
click at [945, 429] on div "[MEDICAL_DATA] Vaccine Exemption - Religious" at bounding box center [910, 425] width 295 height 16
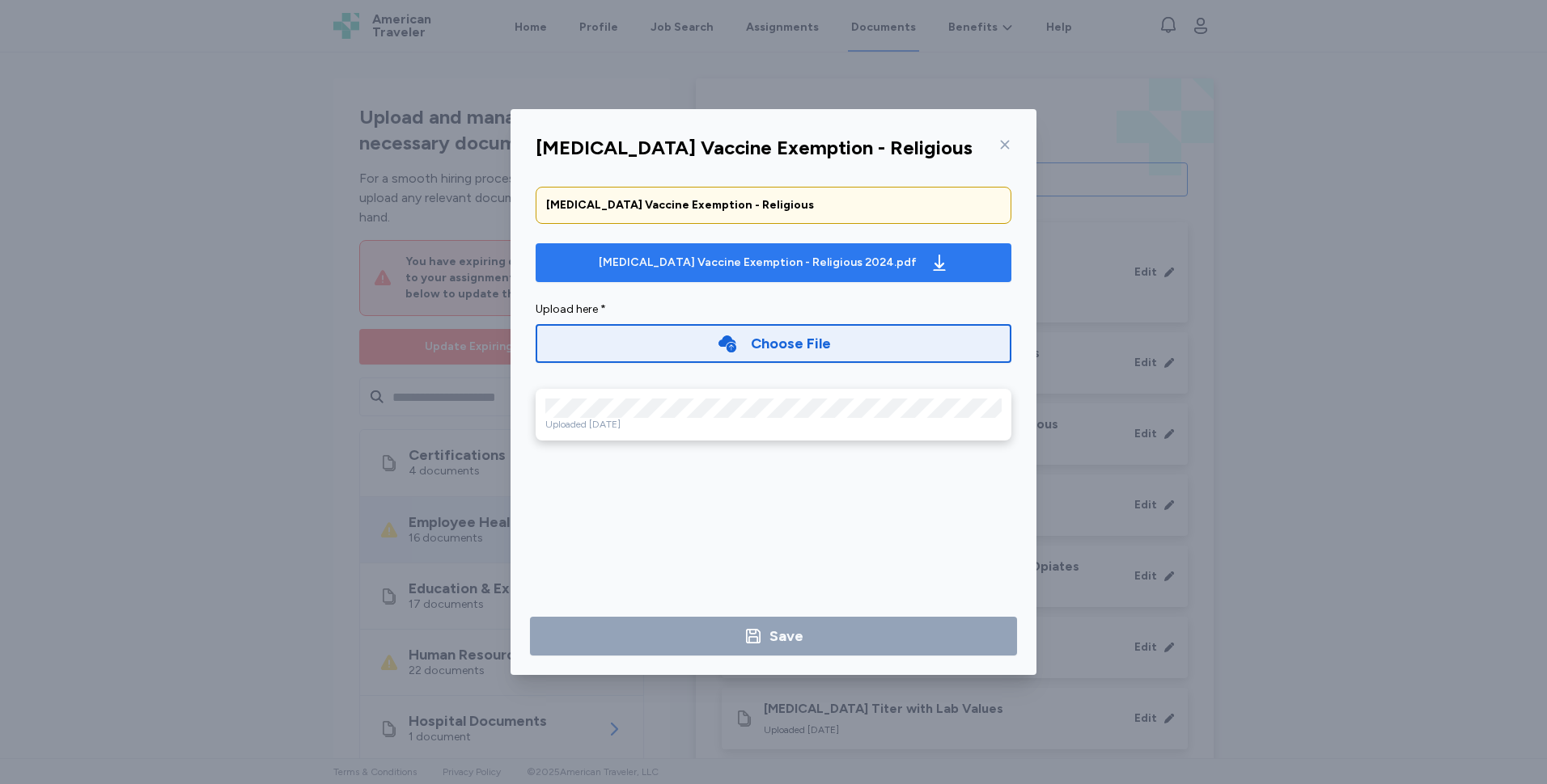
click at [878, 260] on div "[MEDICAL_DATA] Vaccine Exemption - Religious 2024.pdf" at bounding box center [757, 263] width 318 height 16
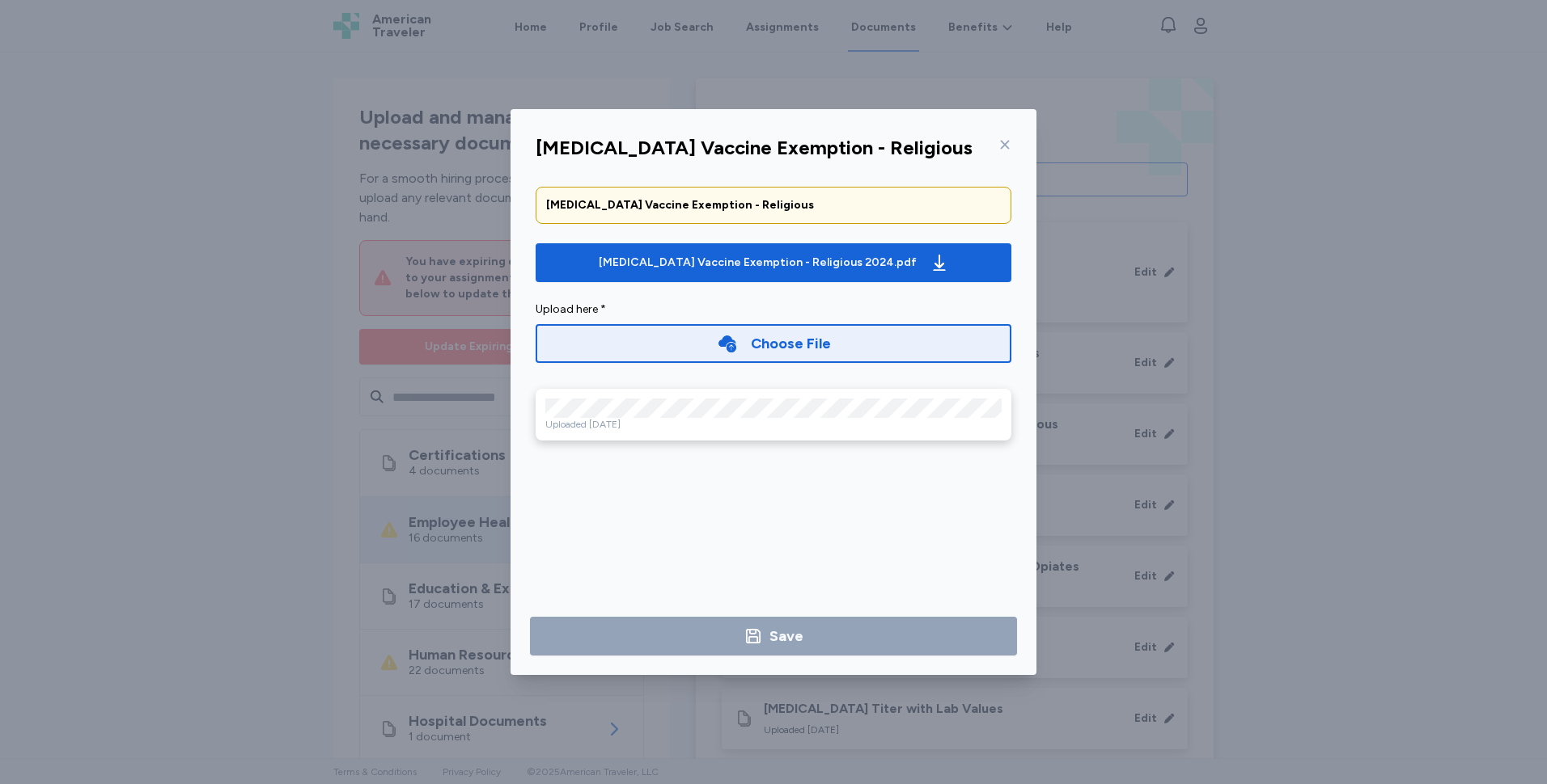
click at [1005, 146] on icon at bounding box center [1005, 145] width 13 height 13
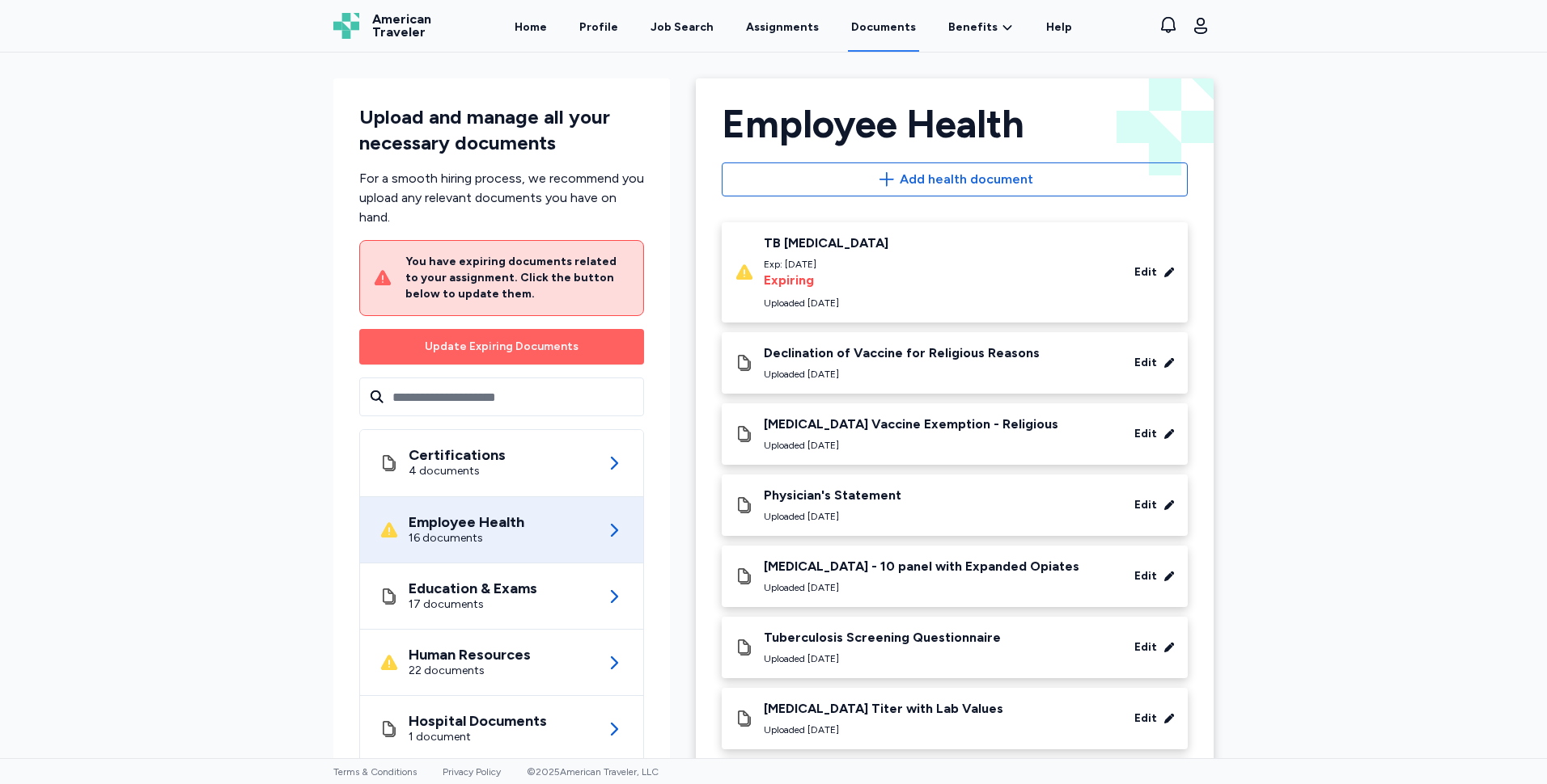
click at [410, 29] on span "American Traveler" at bounding box center [401, 26] width 59 height 26
